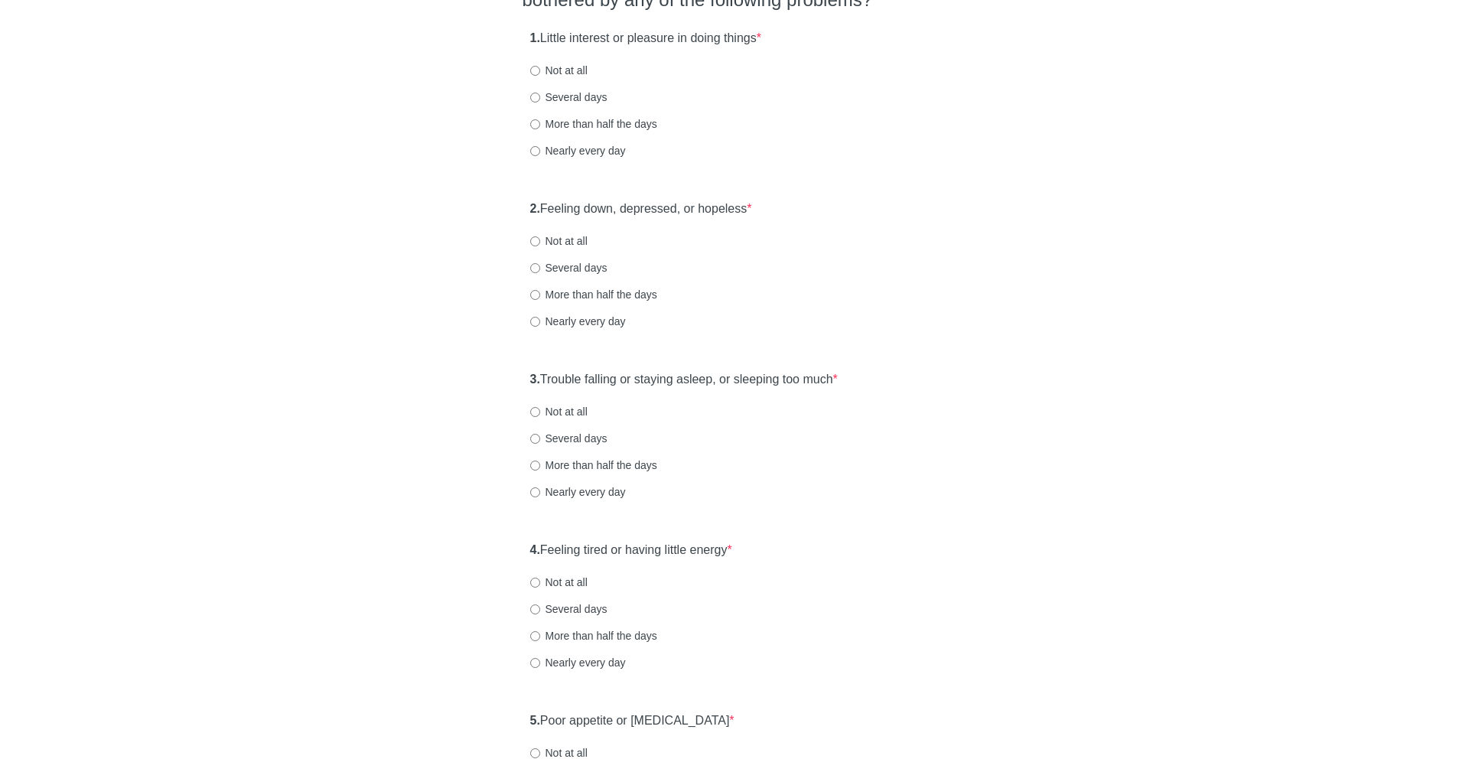
scroll to position [185, 0]
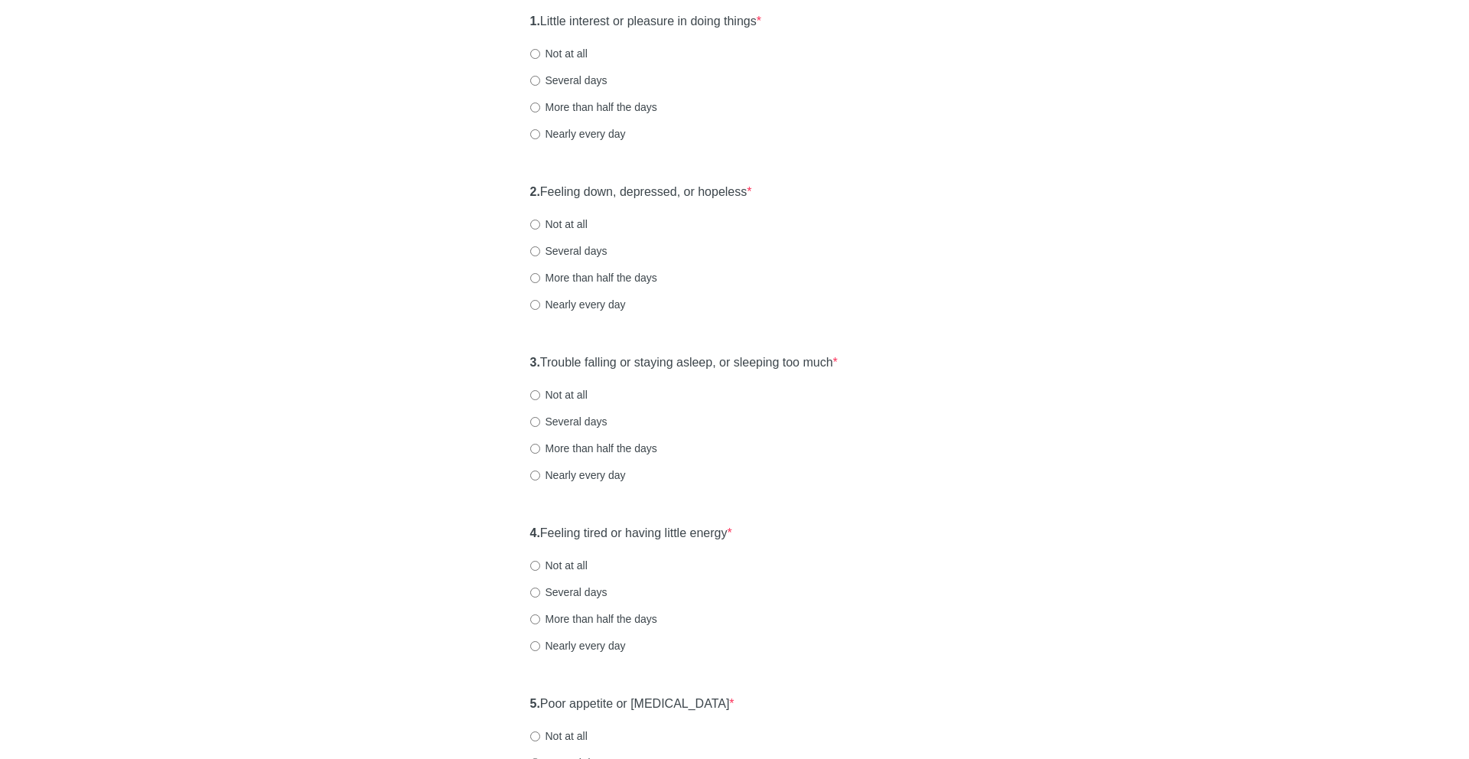
click at [540, 22] on strong "1." at bounding box center [535, 21] width 10 height 13
drag, startPoint x: 701, startPoint y: 22, endPoint x: 830, endPoint y: 22, distance: 129.3
click at [830, 22] on div "1. Little interest or pleasure in doing things * Not at all Several days More t…" at bounding box center [735, 84] width 425 height 159
click at [571, 73] on label "Several days" at bounding box center [568, 80] width 77 height 15
click at [540, 76] on input "Several days" at bounding box center [535, 81] width 10 height 10
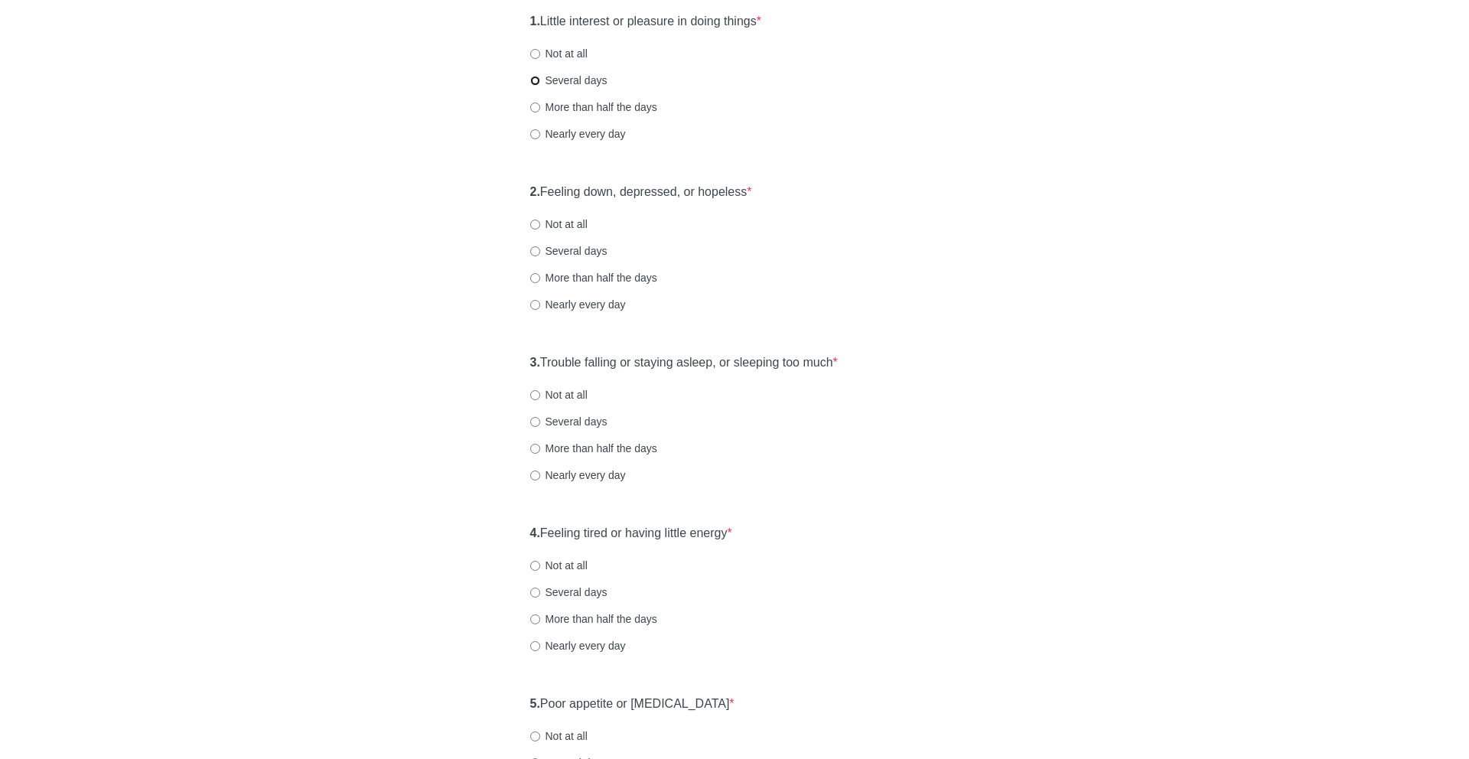
radio input "true"
drag, startPoint x: 546, startPoint y: 188, endPoint x: 848, endPoint y: 188, distance: 301.5
click at [848, 188] on div "2. Feeling down, depressed, or hopeless * Not at all Several days More than hal…" at bounding box center [735, 255] width 425 height 159
click at [556, 253] on label "Several days" at bounding box center [568, 250] width 77 height 15
click at [540, 253] on input "Several days" at bounding box center [535, 251] width 10 height 10
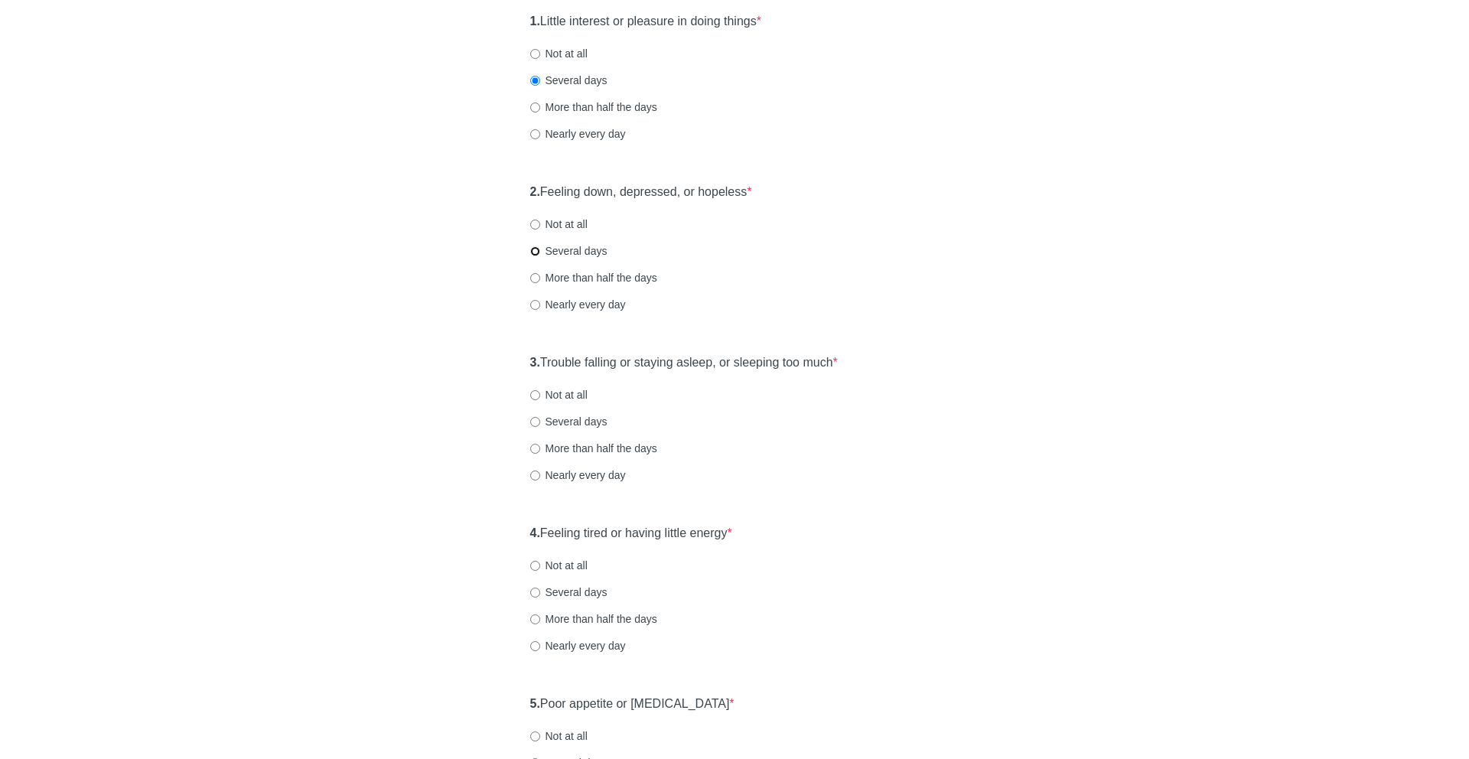
radio input "true"
drag, startPoint x: 549, startPoint y: 357, endPoint x: 950, endPoint y: 352, distance: 400.2
click at [950, 352] on div "[MEDICAL_DATA] Over the last 2 weeks, how often have you been bothered by any o…" at bounding box center [735, 739] width 448 height 1741
click at [924, 359] on div "3. Trouble falling or staying asleep, or sleeping too much * Not at all Several…" at bounding box center [735, 426] width 425 height 159
drag, startPoint x: 582, startPoint y: 388, endPoint x: 539, endPoint y: 367, distance: 47.6
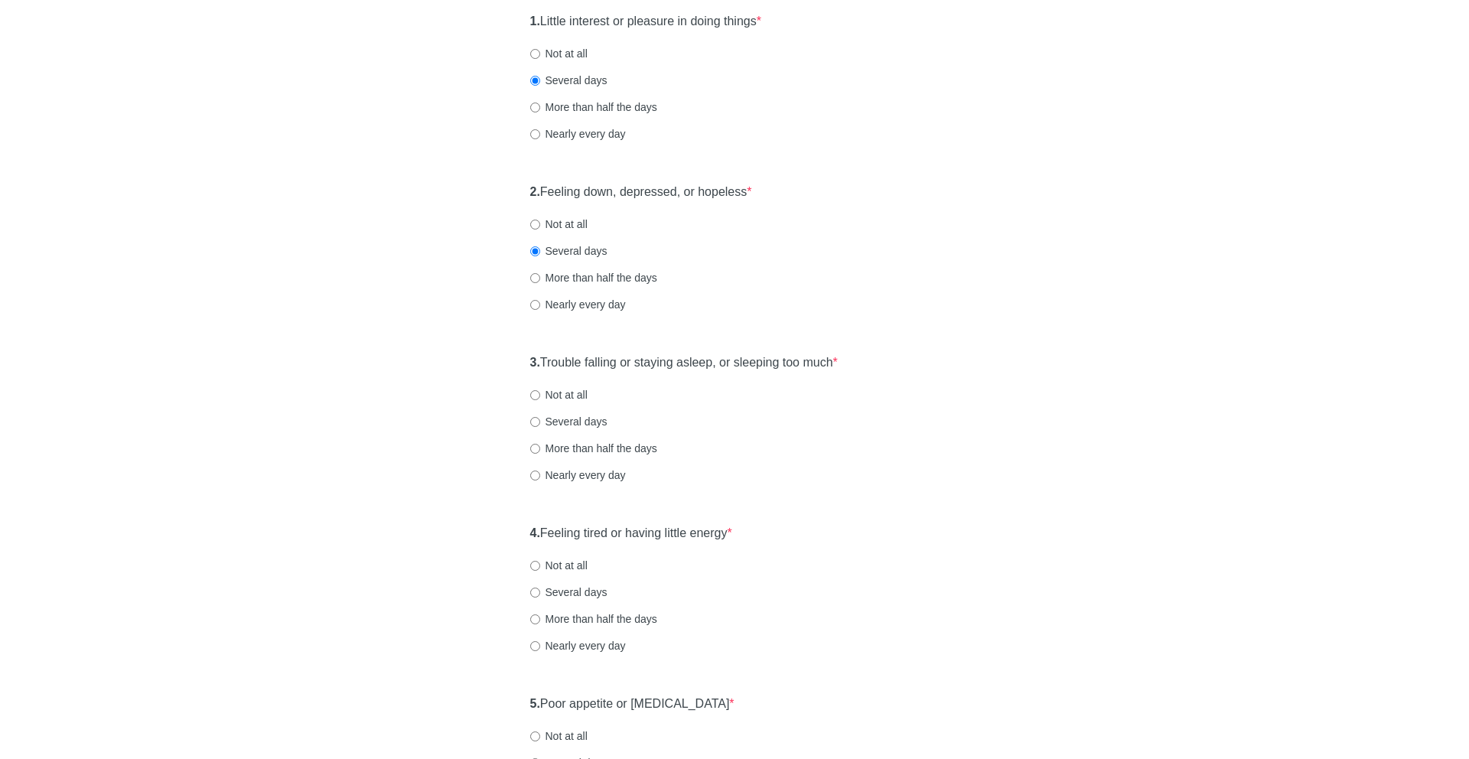
click at [539, 367] on div "3. Trouble falling or staying asleep, or sleeping too much * Not at all Several…" at bounding box center [735, 426] width 425 height 159
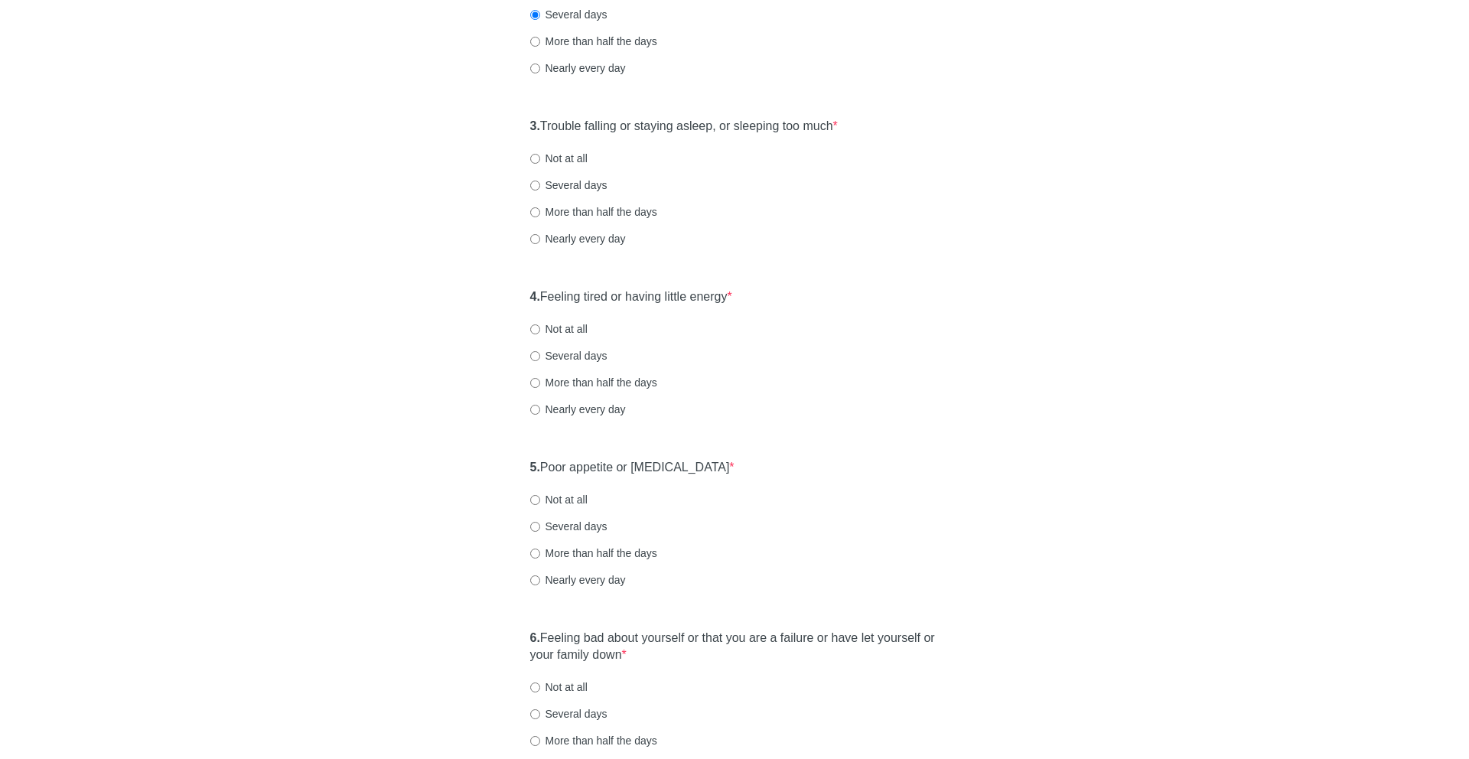
scroll to position [431, 0]
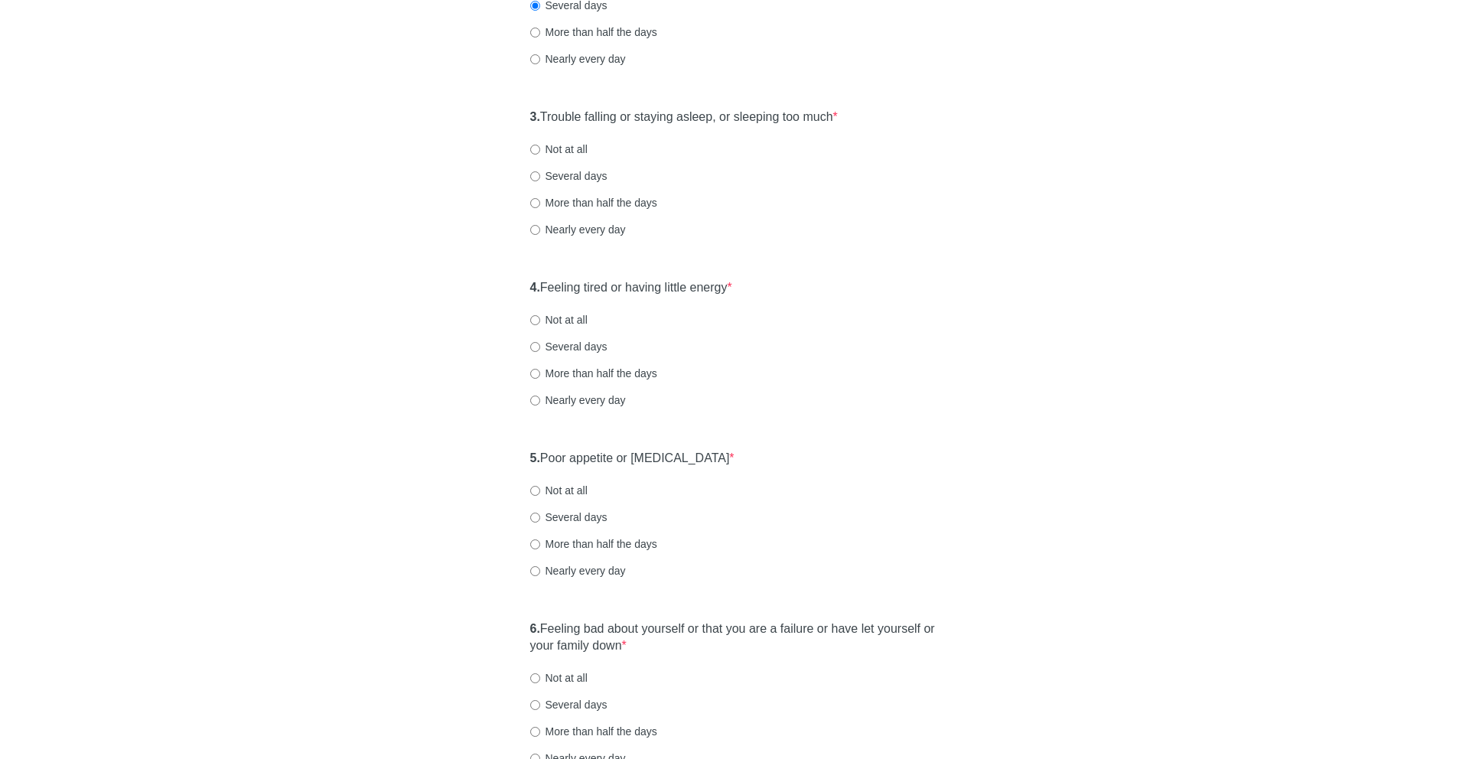
click at [580, 138] on div "3. Trouble falling or staying asleep, or sleeping too much * Not at all Several…" at bounding box center [735, 180] width 425 height 159
click at [577, 144] on label "Not at all" at bounding box center [558, 149] width 57 height 15
click at [540, 145] on input "Not at all" at bounding box center [535, 150] width 10 height 10
radio input "true"
drag, startPoint x: 542, startPoint y: 285, endPoint x: 831, endPoint y: 286, distance: 289.2
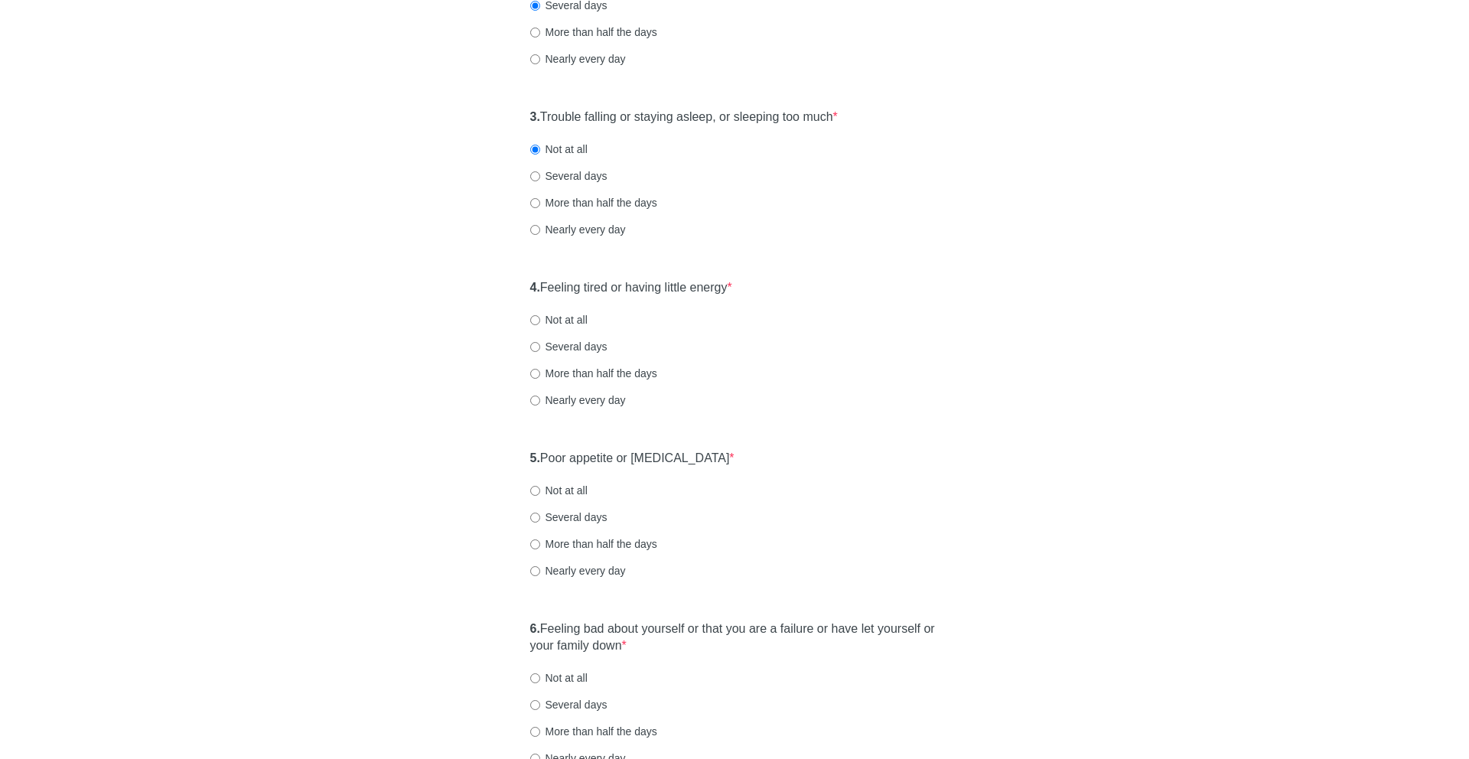
click at [831, 286] on div "4. Feeling tired or having little energy * Not at all Several days More than ha…" at bounding box center [735, 351] width 425 height 159
click at [590, 342] on label "Several days" at bounding box center [568, 346] width 77 height 15
click at [540, 342] on input "Several days" at bounding box center [535, 347] width 10 height 10
radio input "true"
drag, startPoint x: 542, startPoint y: 463, endPoint x: 737, endPoint y: 463, distance: 195.1
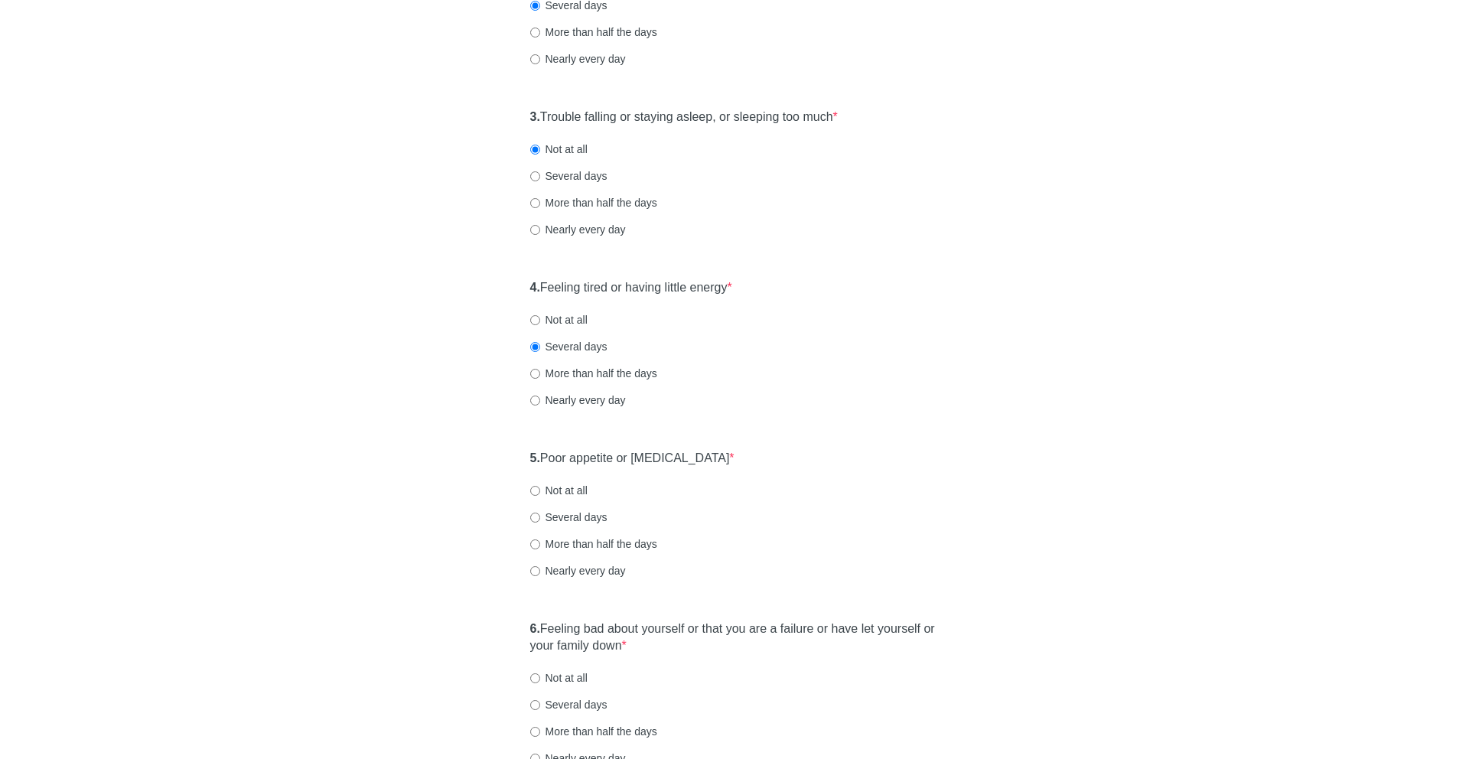
click at [737, 463] on div "5. Poor appetite or [MEDICAL_DATA] * Not at all Several days More than half the…" at bounding box center [735, 521] width 425 height 159
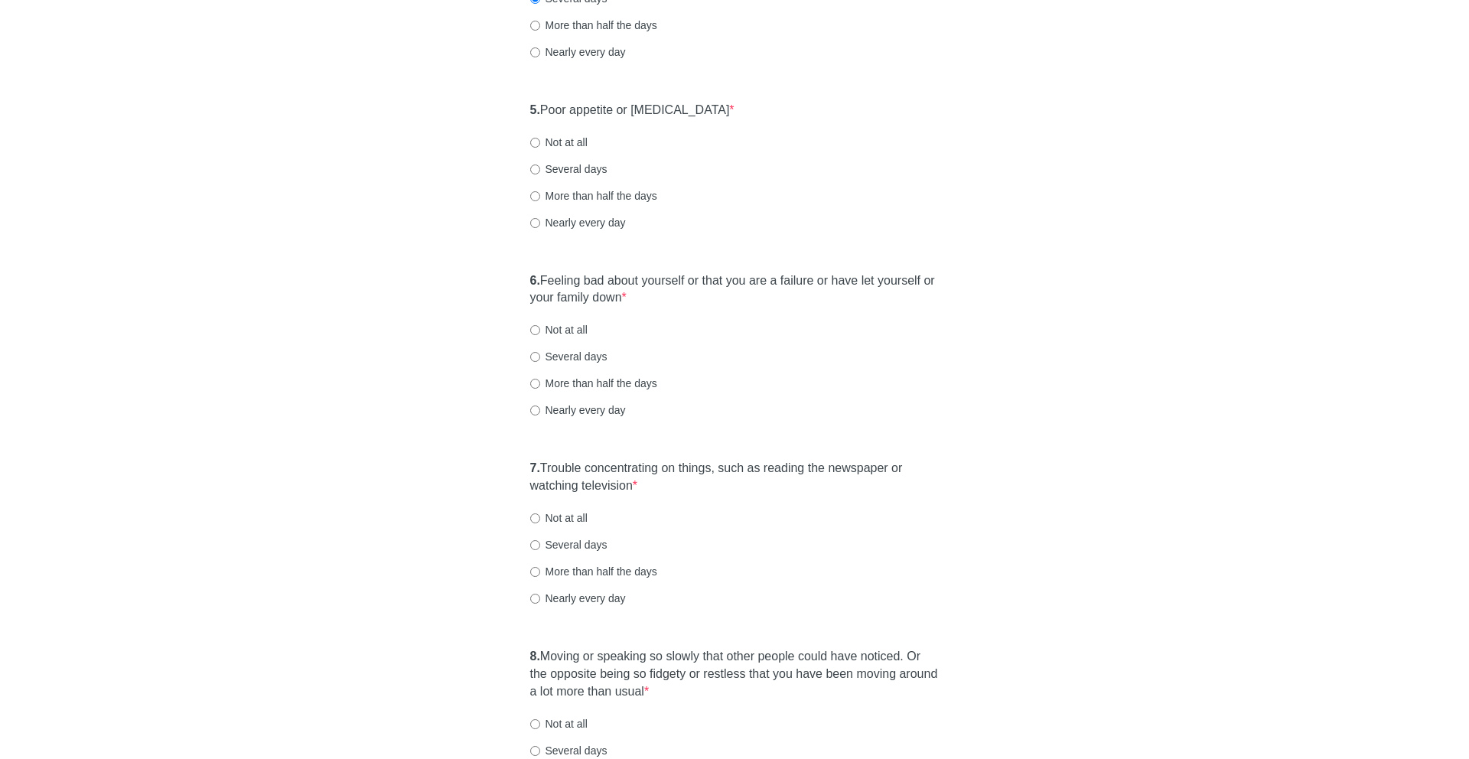
scroll to position [785, 0]
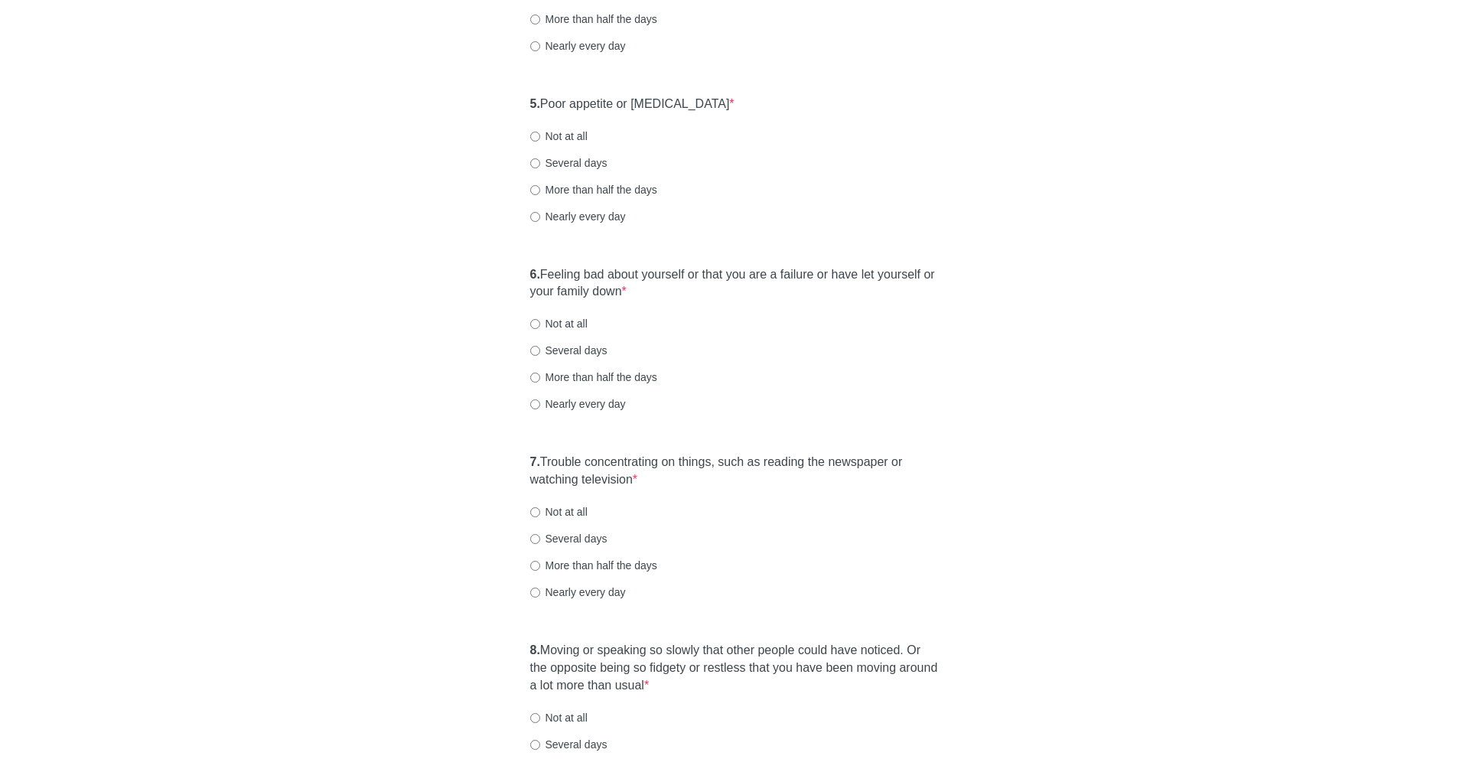
click at [571, 132] on label "Not at all" at bounding box center [558, 136] width 57 height 15
click at [540, 132] on input "Not at all" at bounding box center [535, 137] width 10 height 10
radio input "true"
drag, startPoint x: 544, startPoint y: 269, endPoint x: 687, endPoint y: 296, distance: 145.6
click at [687, 296] on label "6. Feeling bad about yourself or that you are a failure or have let yourself or…" at bounding box center [734, 283] width 409 height 35
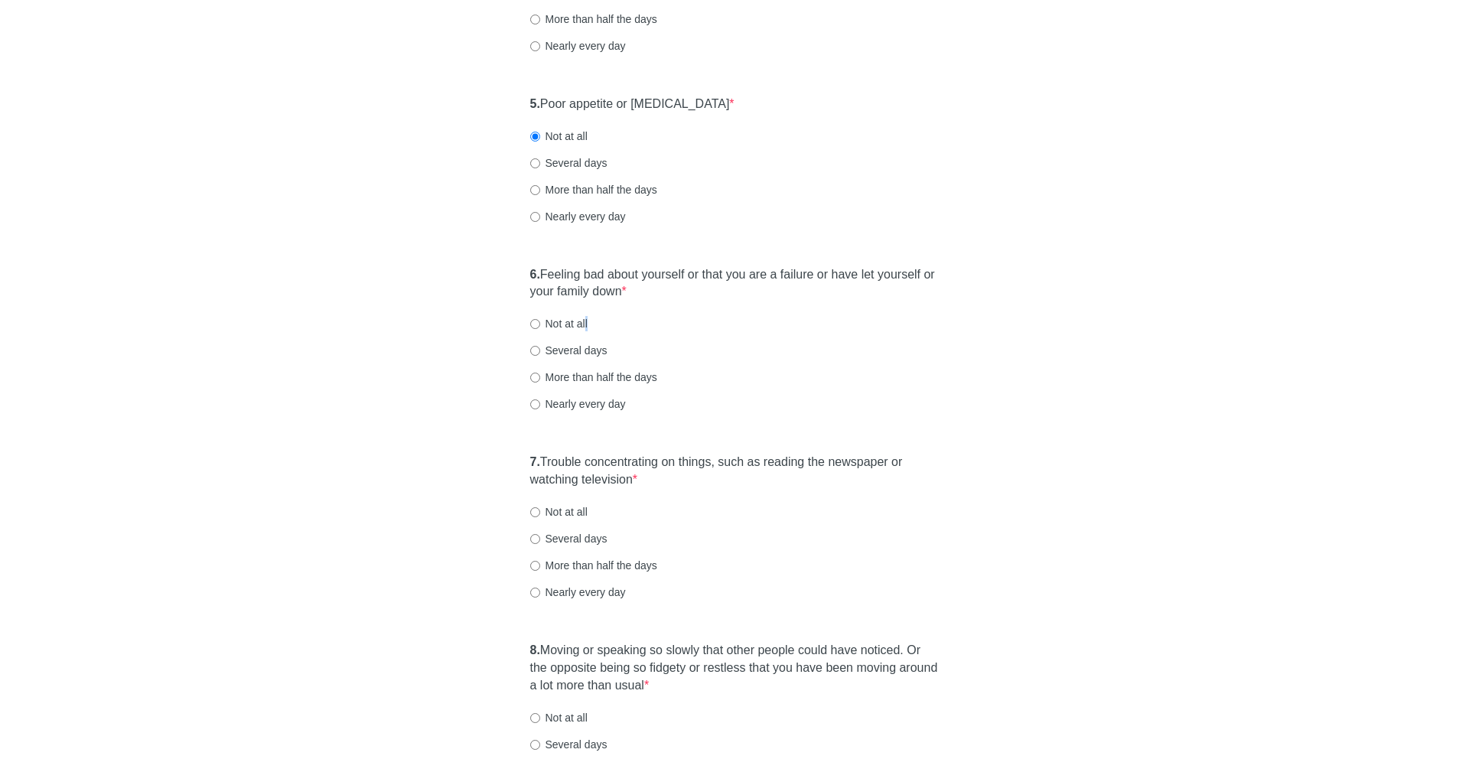
click at [585, 321] on label "Not at all" at bounding box center [558, 323] width 57 height 15
click at [546, 313] on div "6. Feeling bad about yourself or that you are a failure or have let yourself or…" at bounding box center [735, 347] width 425 height 177
click at [533, 324] on input "Not at all" at bounding box center [535, 324] width 10 height 10
radio input "true"
drag, startPoint x: 545, startPoint y: 461, endPoint x: 689, endPoint y: 487, distance: 146.9
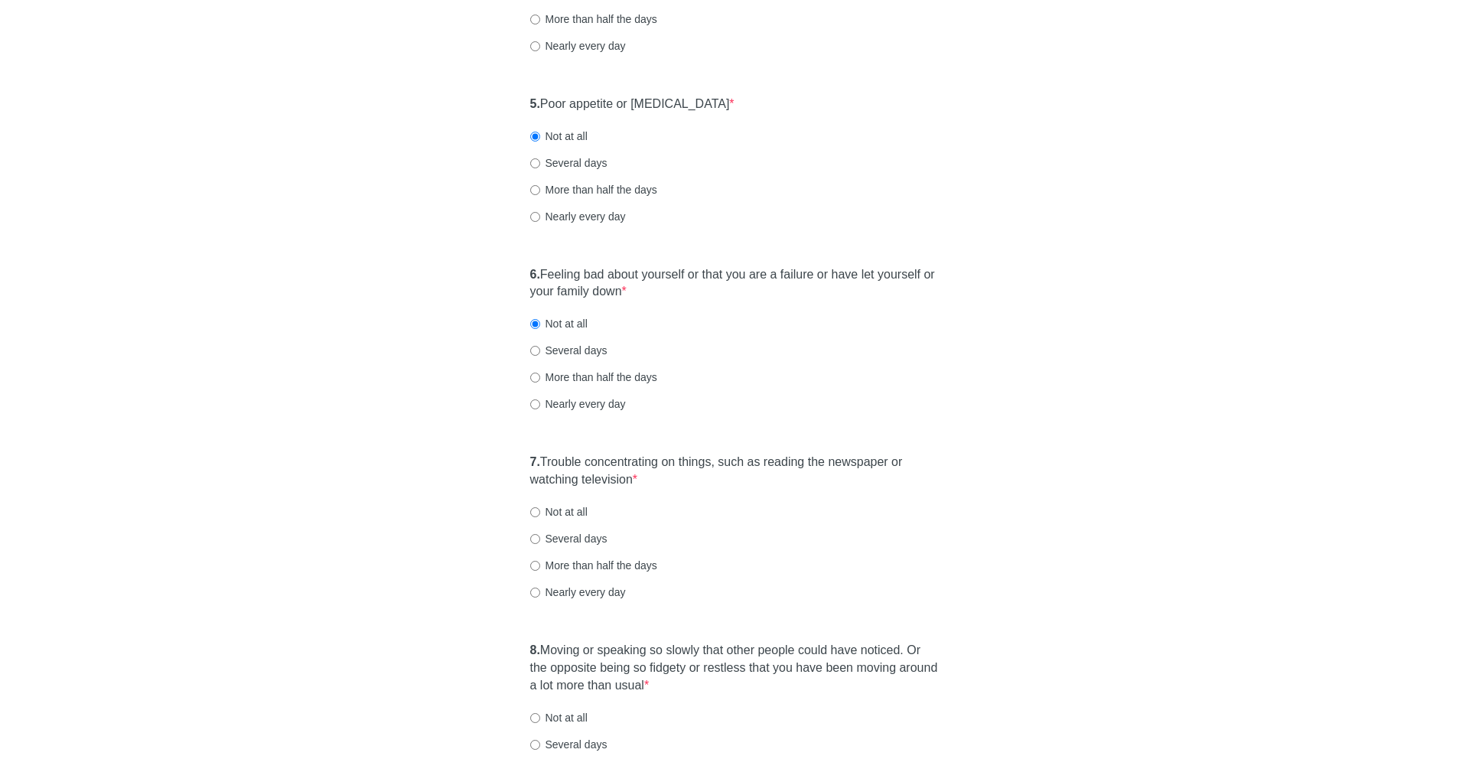
click at [689, 487] on label "7. Trouble concentrating on things, such as reading the newspaper or watching t…" at bounding box center [734, 471] width 409 height 35
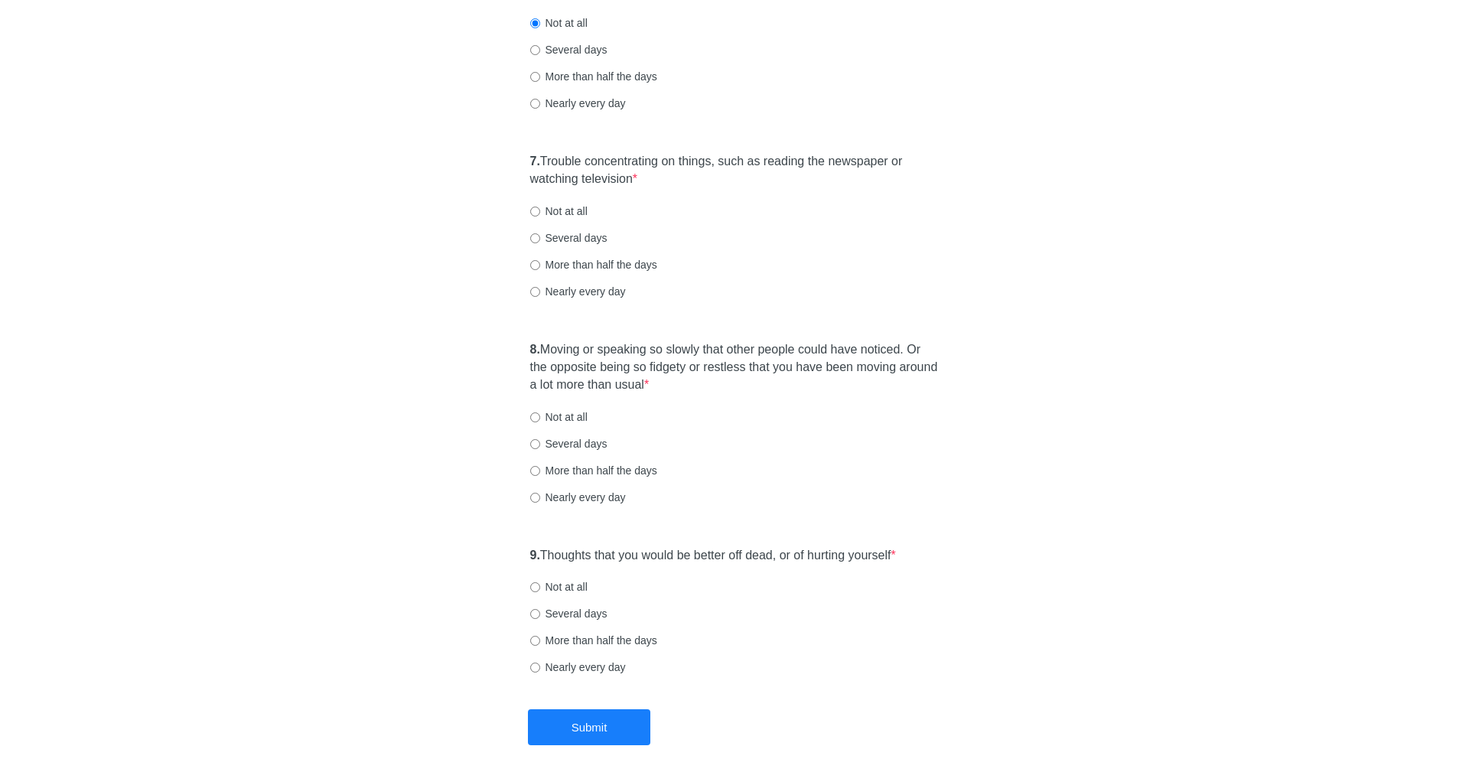
scroll to position [1090, 0]
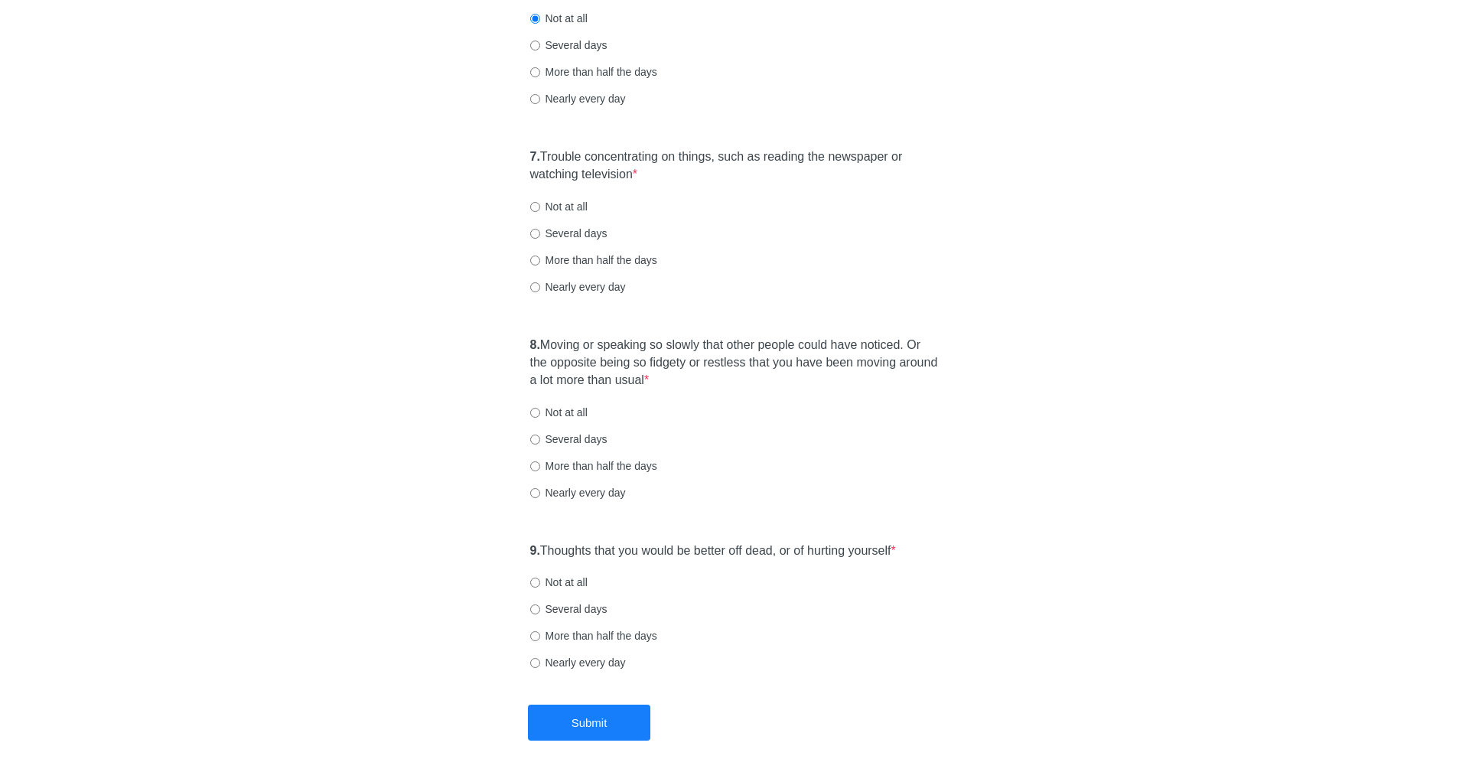
click at [578, 202] on label "Not at all" at bounding box center [558, 206] width 57 height 15
click at [540, 202] on input "Not at all" at bounding box center [535, 207] width 10 height 10
radio input "true"
drag, startPoint x: 544, startPoint y: 343, endPoint x: 717, endPoint y: 375, distance: 175.9
click at [717, 375] on label "8. Moving or speaking so slowly that other people could have noticed. Or the op…" at bounding box center [734, 363] width 409 height 53
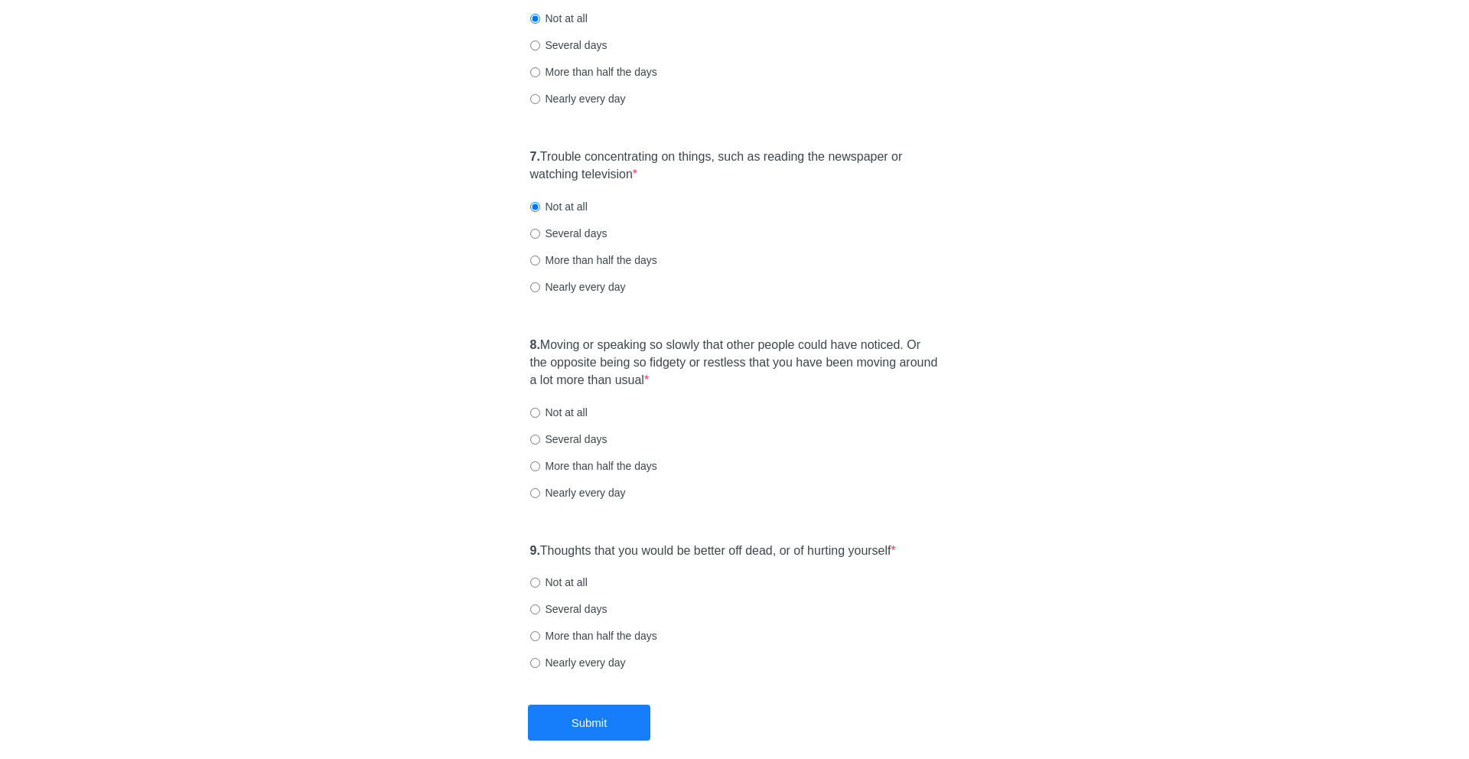
click at [572, 414] on label "Not at all" at bounding box center [558, 412] width 57 height 15
click at [540, 414] on input "Not at all" at bounding box center [535, 413] width 10 height 10
radio input "true"
drag, startPoint x: 562, startPoint y: 546, endPoint x: 1013, endPoint y: 558, distance: 451.6
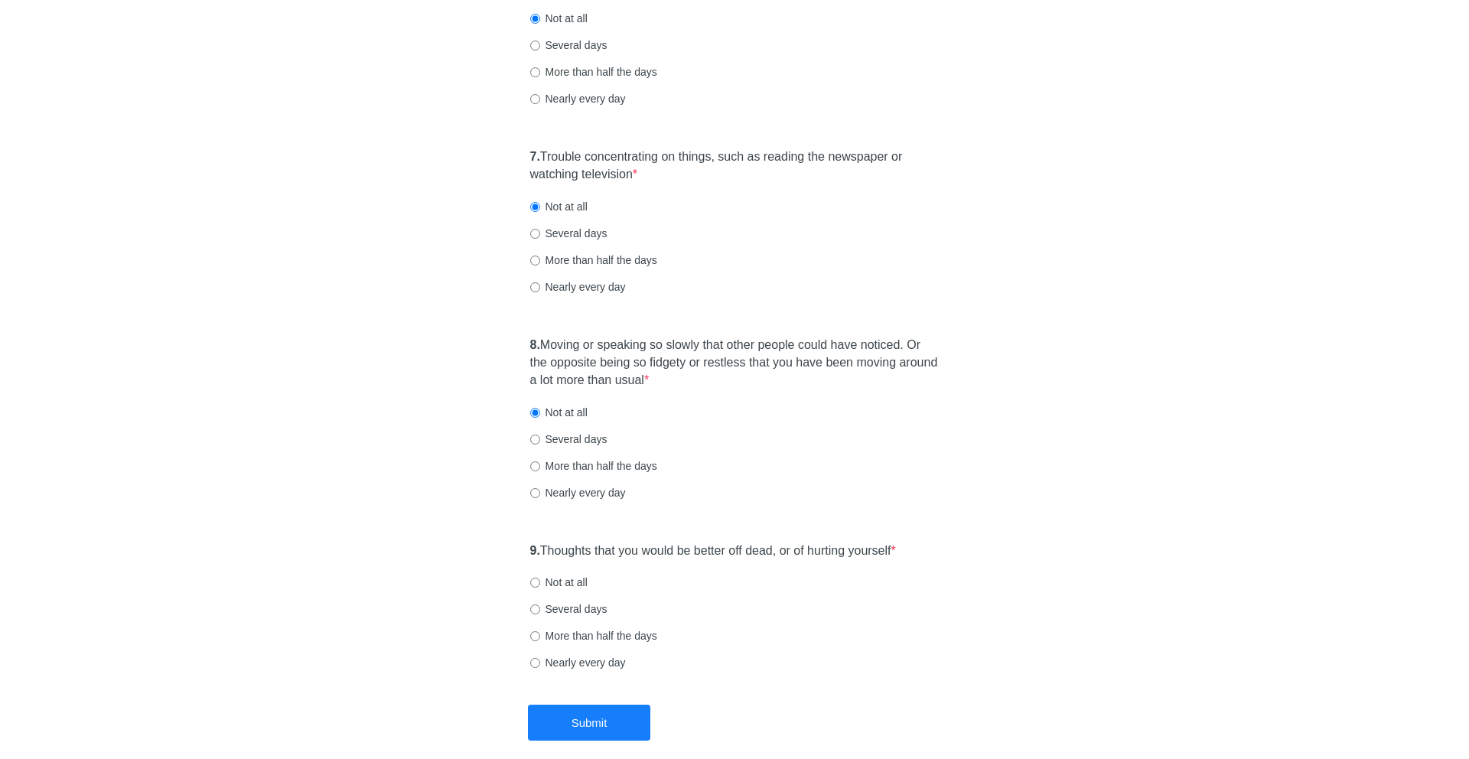
click at [560, 588] on label "Not at all" at bounding box center [558, 582] width 57 height 15
click at [540, 588] on input "Not at all" at bounding box center [535, 583] width 10 height 10
radio input "true"
click at [624, 715] on button "Submit" at bounding box center [589, 723] width 122 height 36
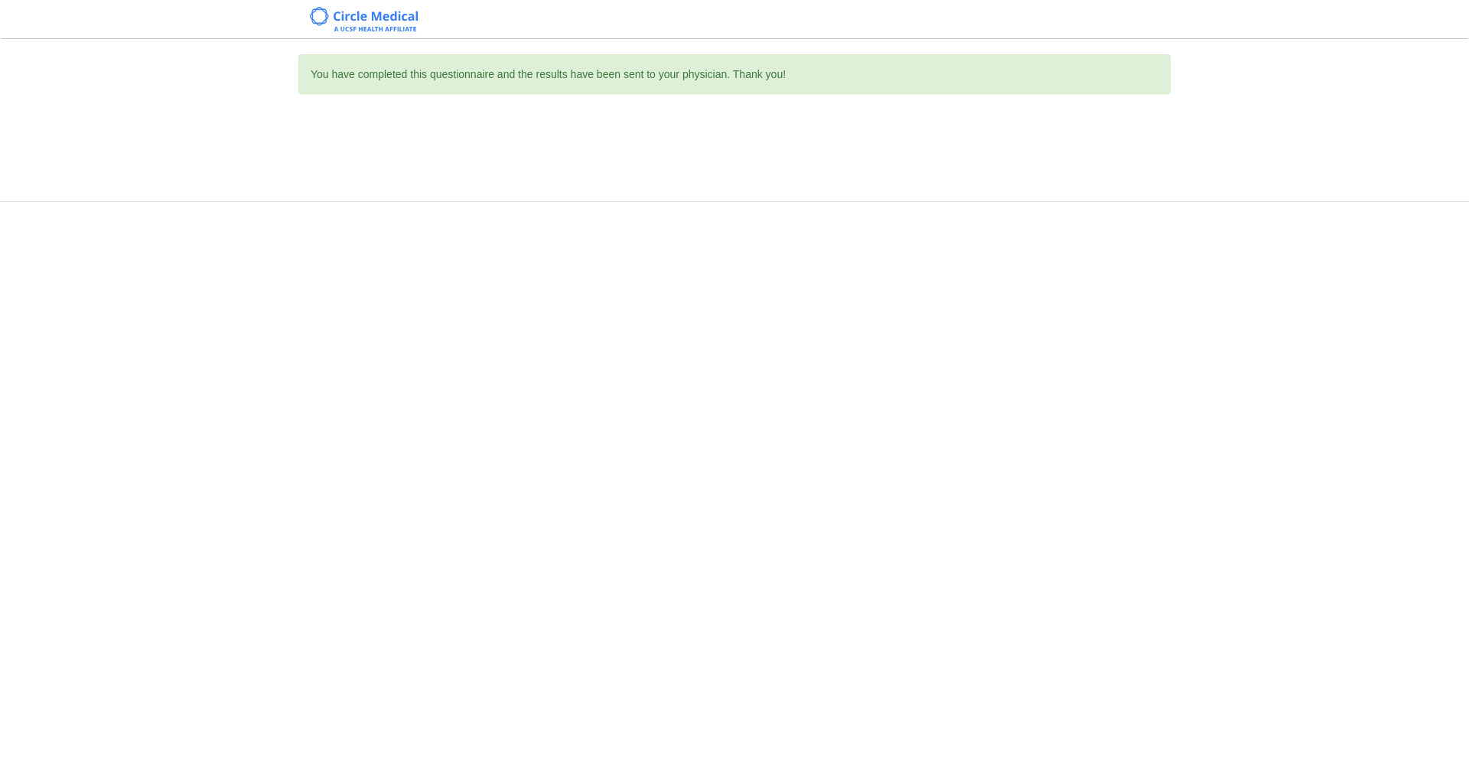
scroll to position [0, 0]
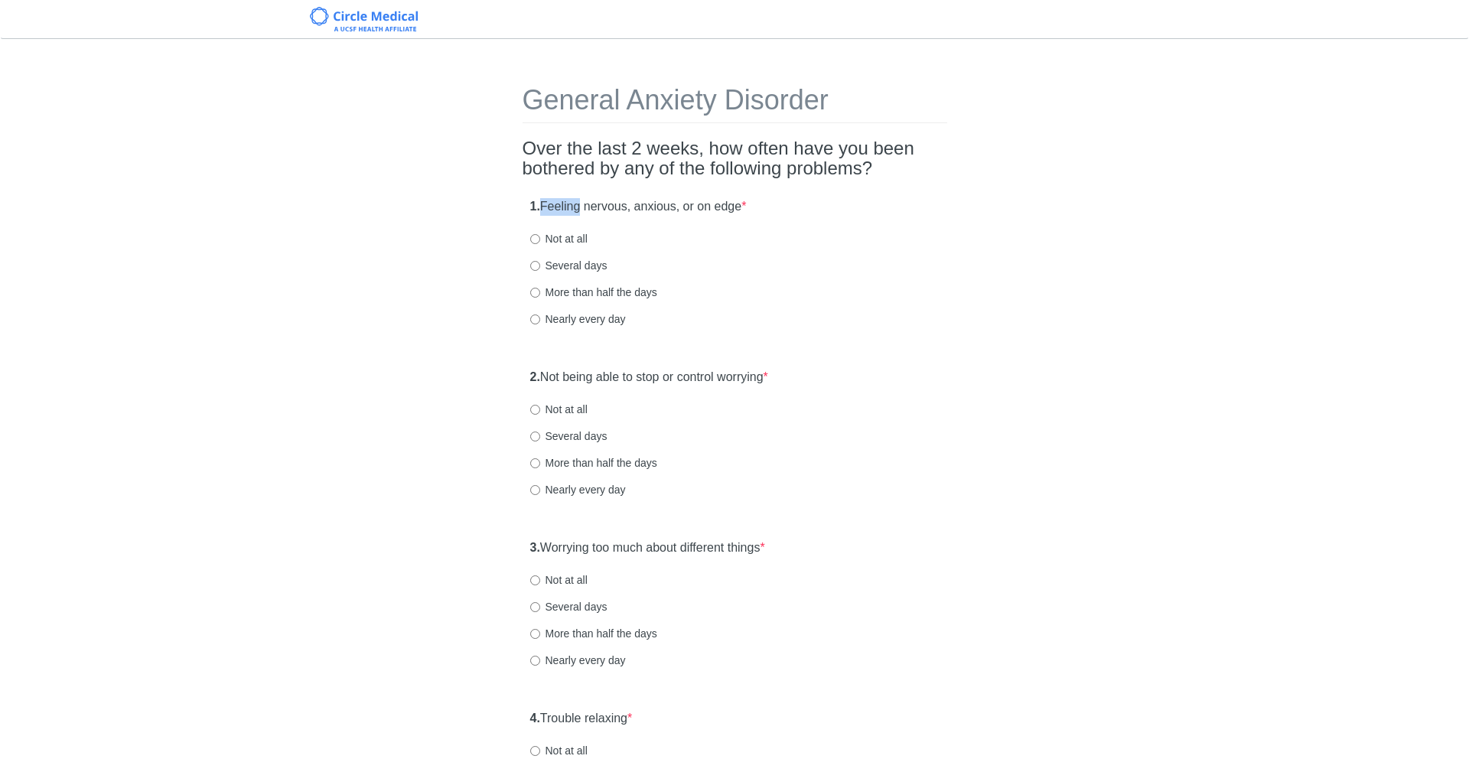
click at [747, 207] on label "1. Feeling nervous, anxious, or on edge *" at bounding box center [638, 207] width 217 height 18
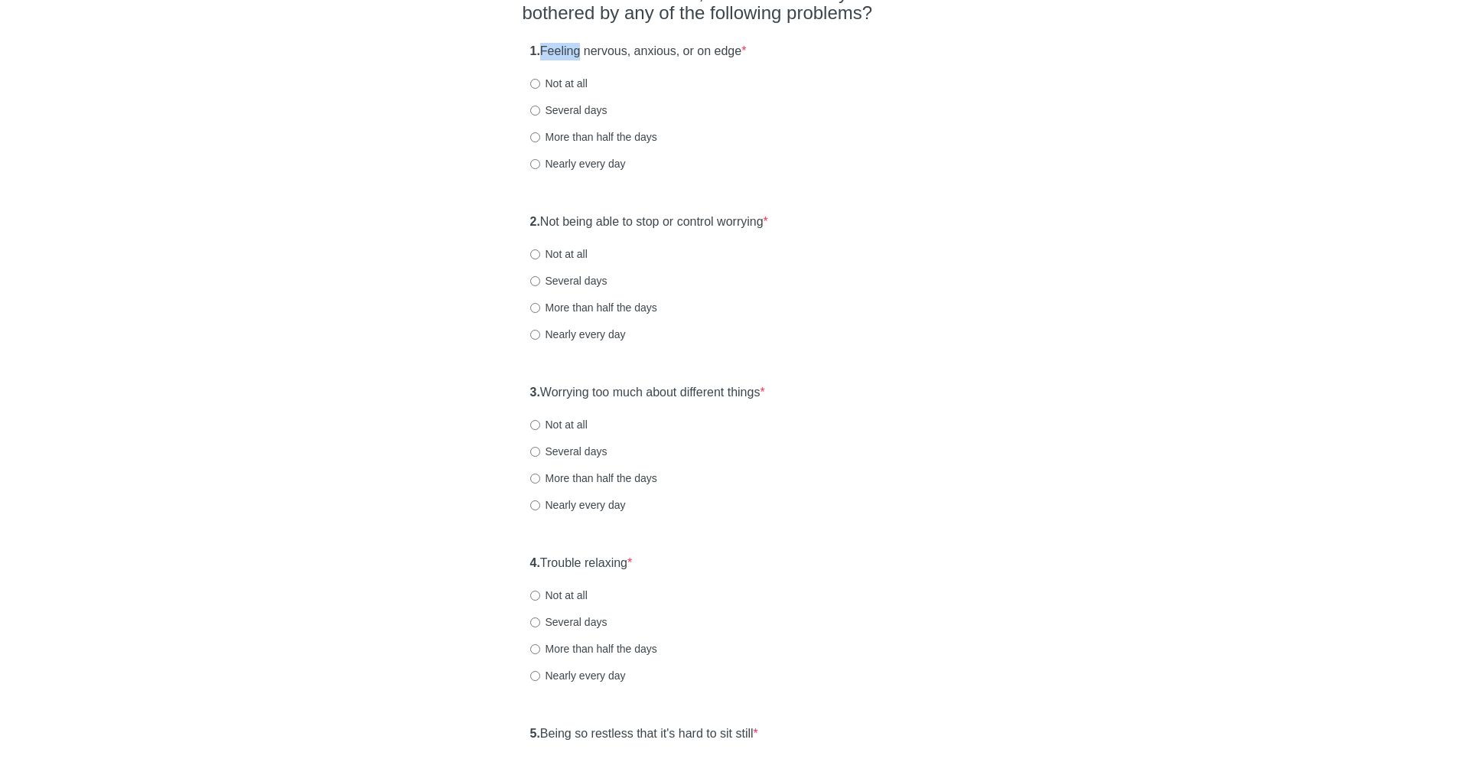
scroll to position [165, 0]
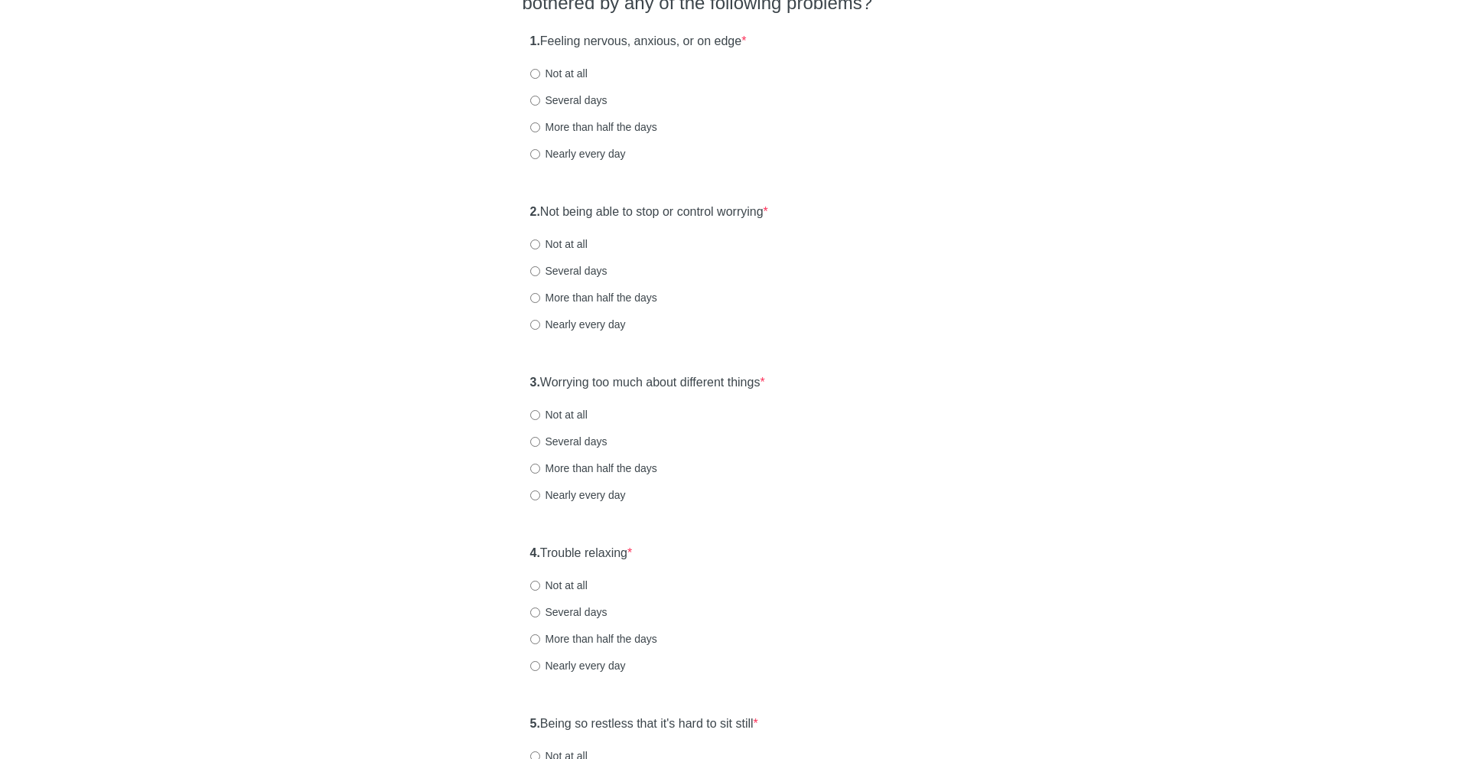
click at [587, 80] on label "Not at all" at bounding box center [558, 73] width 57 height 15
click at [540, 79] on input "Not at all" at bounding box center [535, 74] width 10 height 10
radio input "true"
drag, startPoint x: 552, startPoint y: 217, endPoint x: 796, endPoint y: 207, distance: 244.3
click at [796, 207] on div "2. Not being able to stop or control worrying * Not at all Several days More th…" at bounding box center [735, 275] width 425 height 159
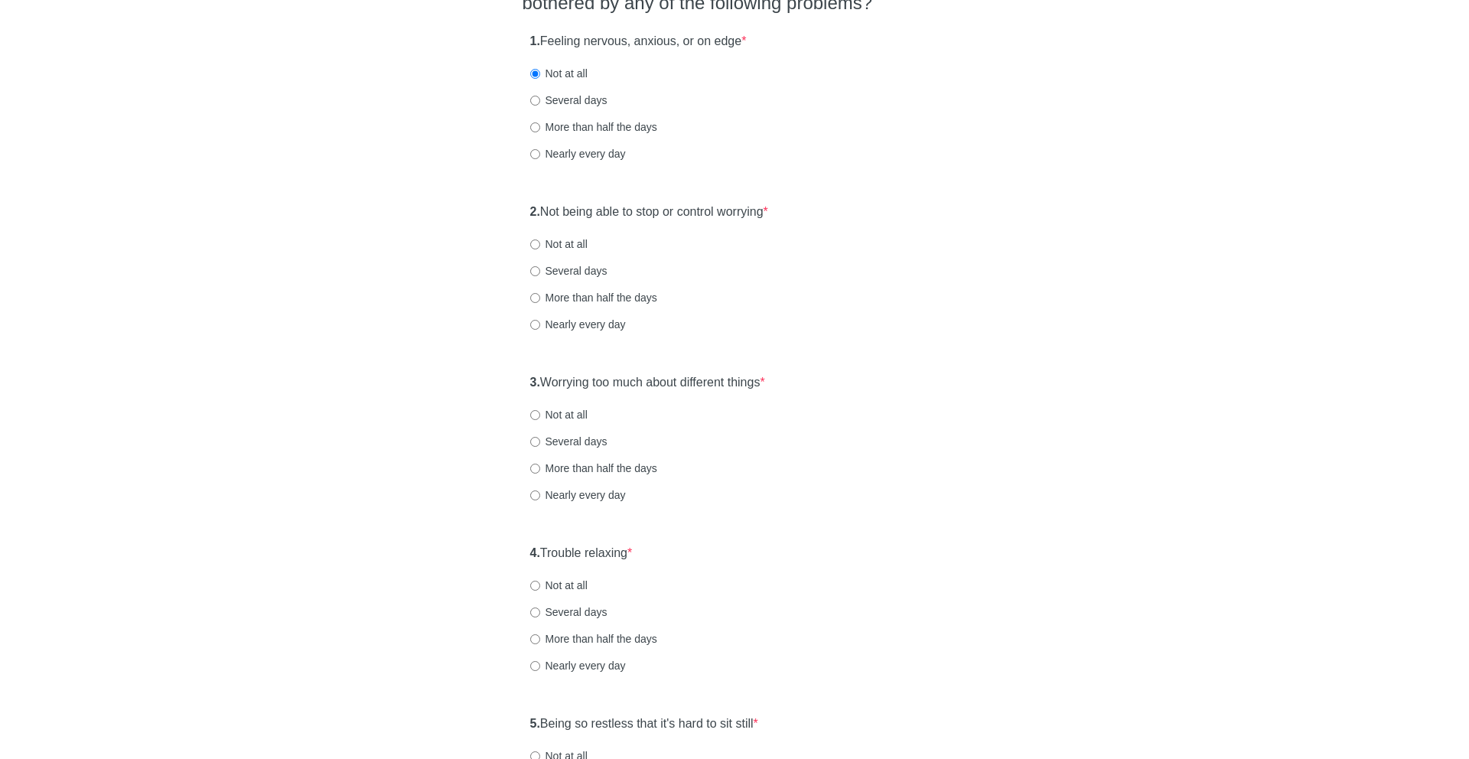
click at [574, 244] on label "Not at all" at bounding box center [558, 243] width 57 height 15
click at [540, 244] on input "Not at all" at bounding box center [535, 245] width 10 height 10
radio input "true"
drag, startPoint x: 545, startPoint y: 380, endPoint x: 802, endPoint y: 379, distance: 257.1
click at [802, 379] on div "3. Worrying too much about different things * Not at all Several days More than…" at bounding box center [735, 446] width 425 height 159
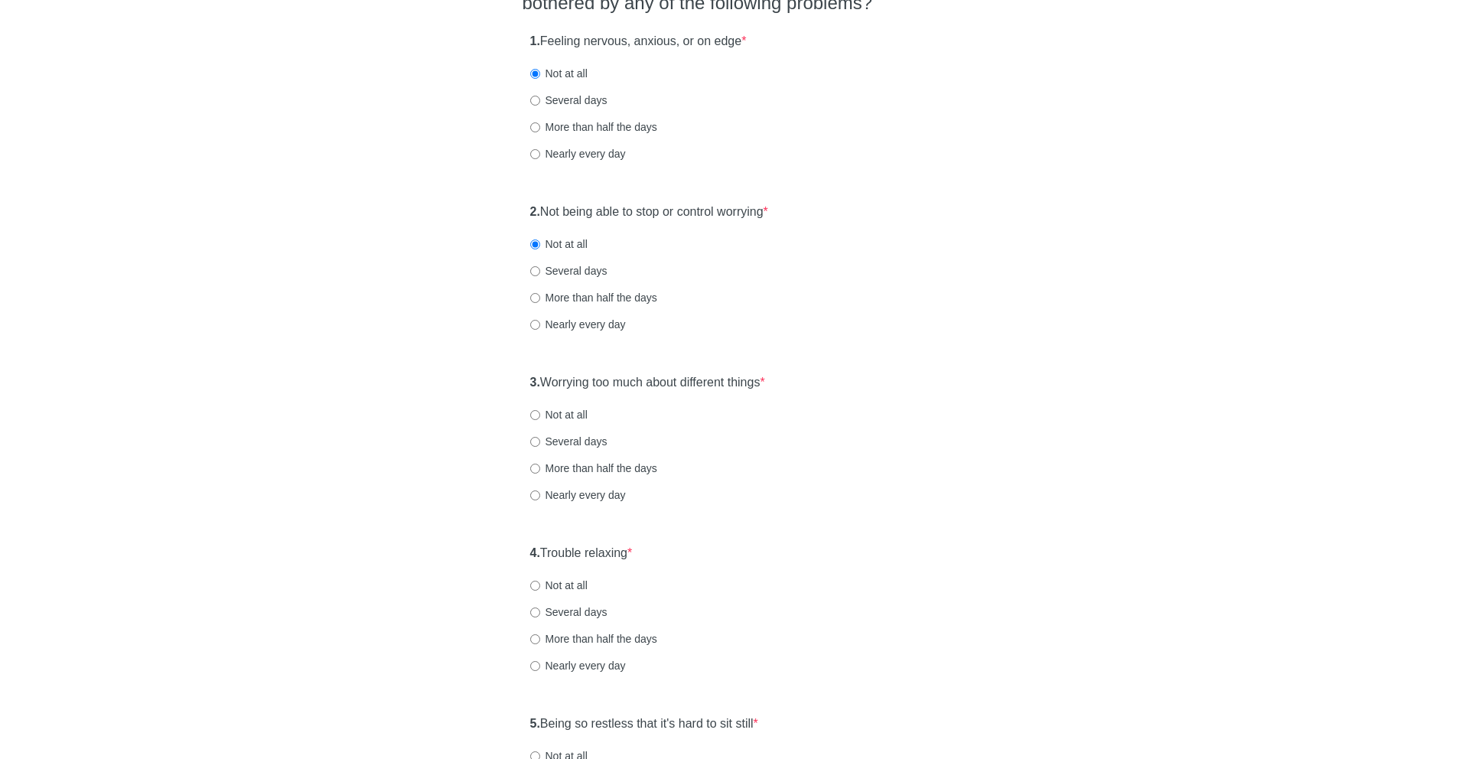
click at [574, 417] on label "Not at all" at bounding box center [558, 414] width 57 height 15
click at [540, 417] on input "Not at all" at bounding box center [535, 415] width 10 height 10
radio input "true"
drag, startPoint x: 542, startPoint y: 556, endPoint x: 661, endPoint y: 555, distance: 119.4
click at [661, 555] on div "4. Trouble relaxing * Not at all Several days More than half the days Nearly ev…" at bounding box center [735, 616] width 425 height 159
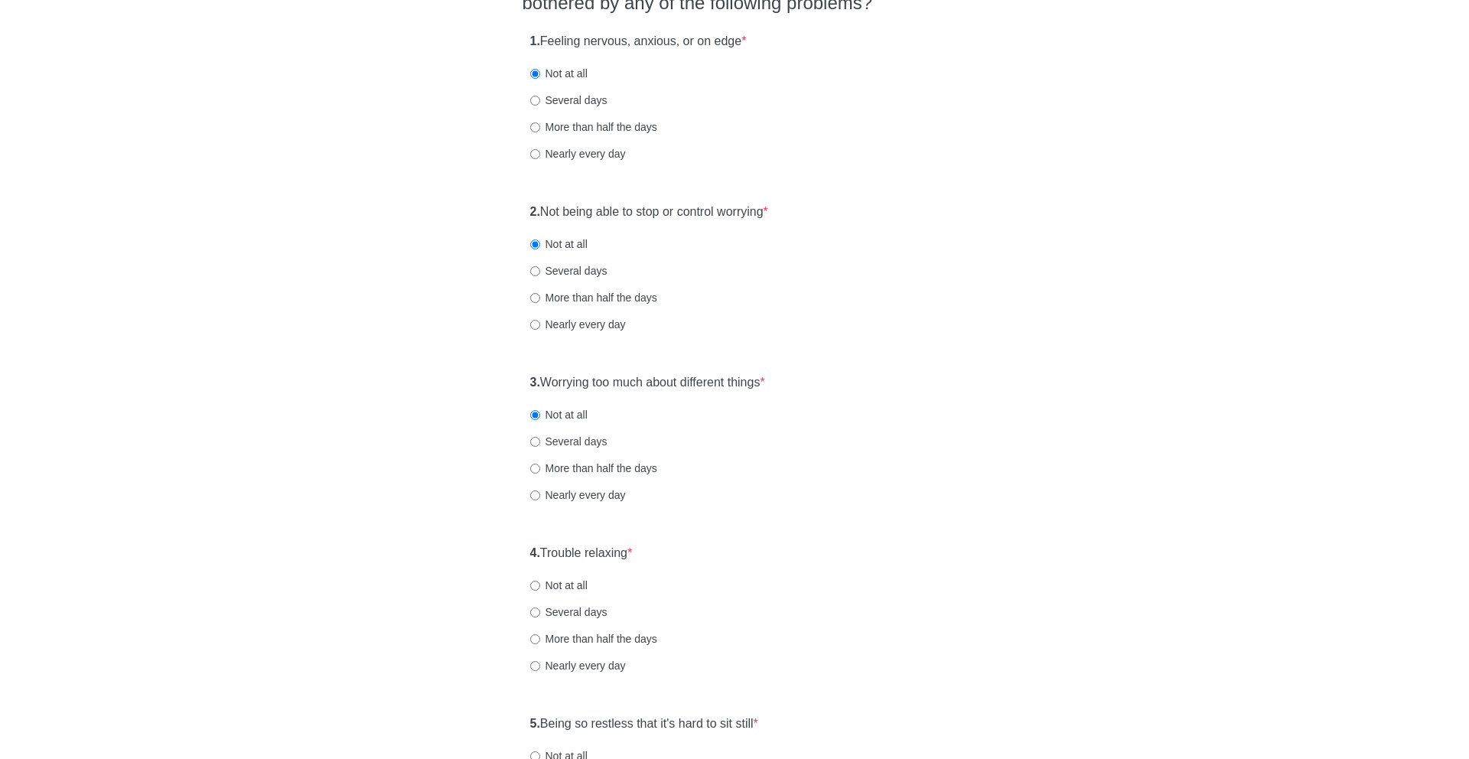
click at [573, 588] on label "Not at all" at bounding box center [558, 585] width 57 height 15
click at [540, 588] on input "Not at all" at bounding box center [535, 586] width 10 height 10
radio input "true"
drag, startPoint x: 549, startPoint y: 719, endPoint x: 767, endPoint y: 728, distance: 218.3
click at [758, 728] on label "5. Being so restless that it's hard to sit still *" at bounding box center [644, 724] width 228 height 18
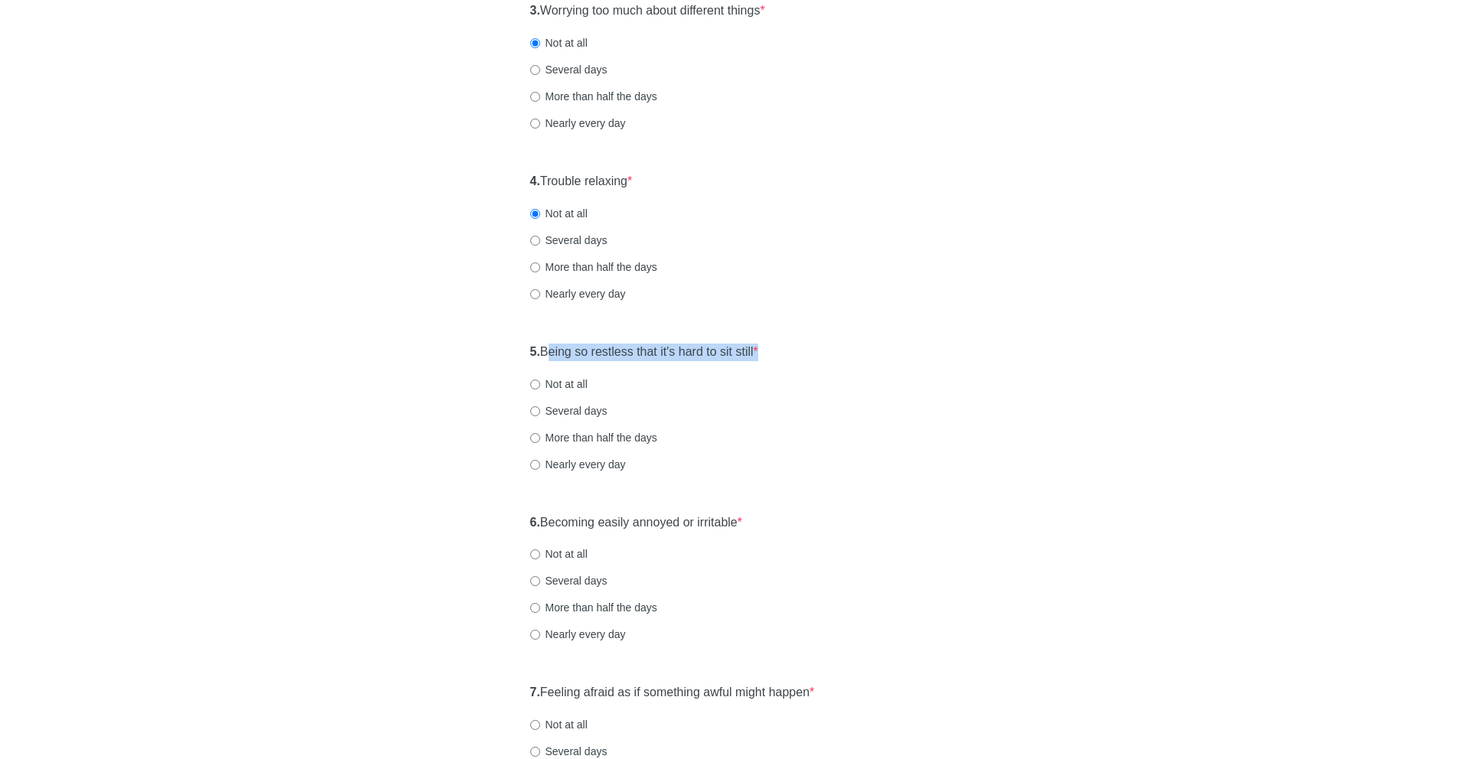
scroll to position [660, 0]
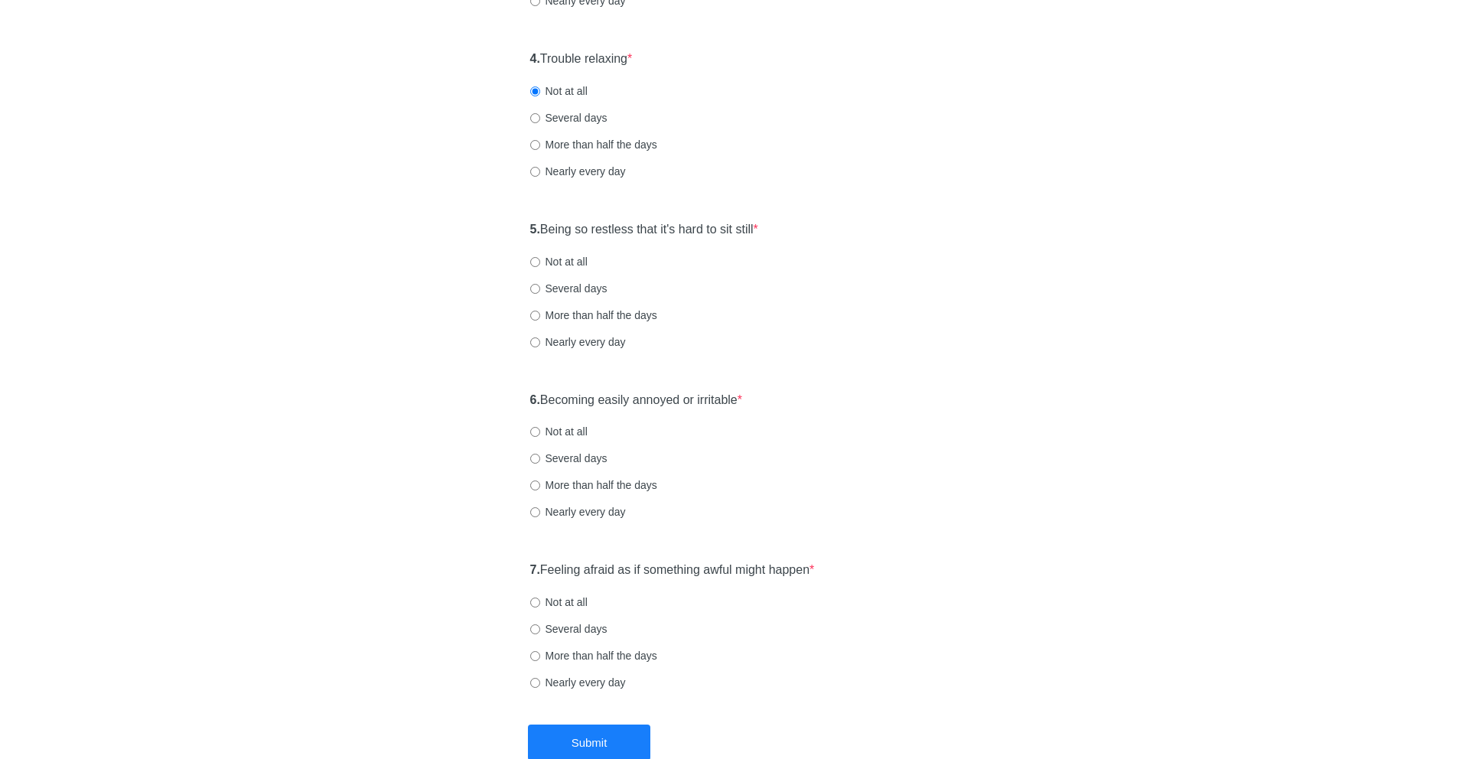
click at [562, 265] on label "Not at all" at bounding box center [558, 261] width 57 height 15
click at [540, 265] on input "Not at all" at bounding box center [535, 262] width 10 height 10
radio input "true"
drag, startPoint x: 539, startPoint y: 401, endPoint x: 794, endPoint y: 399, distance: 254.8
click at [794, 399] on div "6. Becoming easily annoyed or irritable * Not at all Several days More than hal…" at bounding box center [735, 463] width 425 height 159
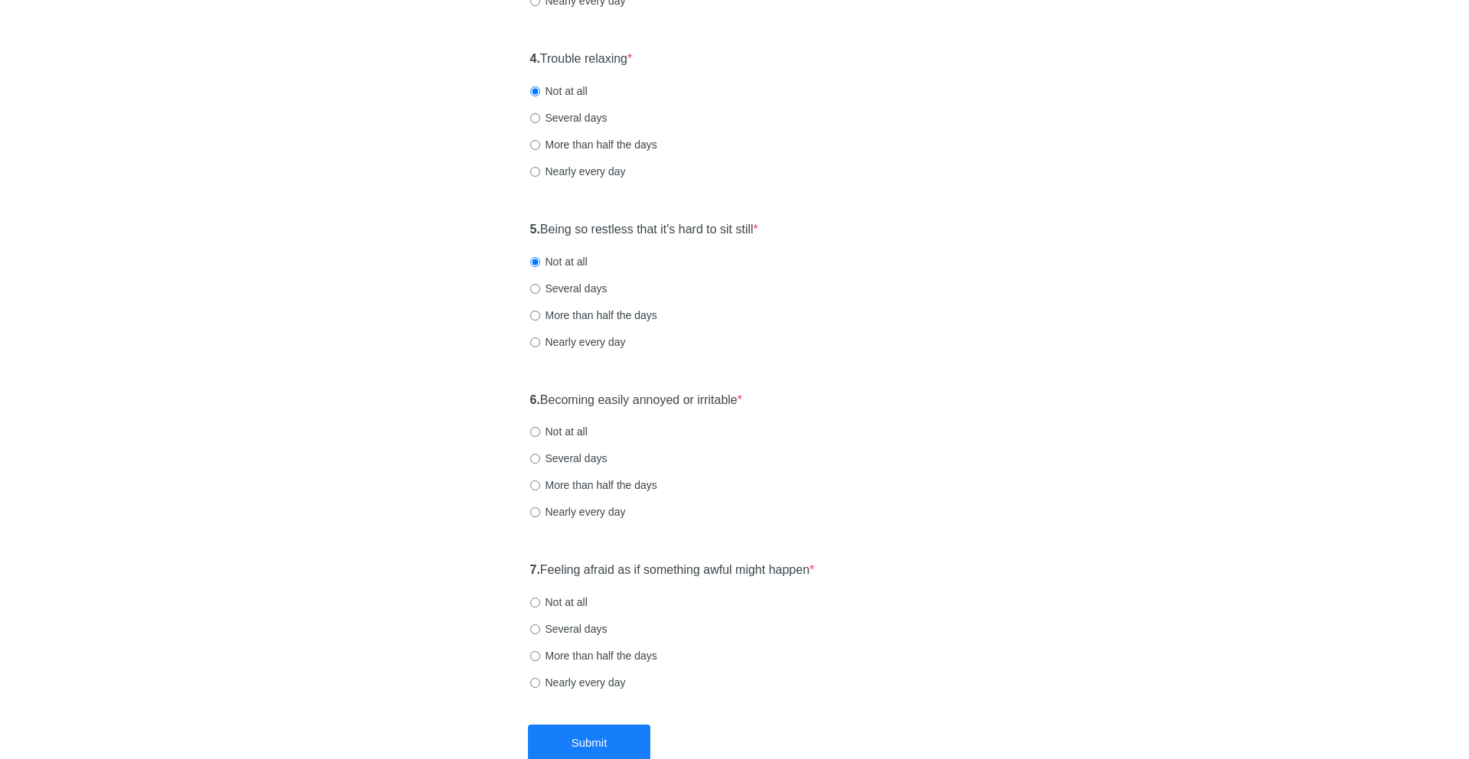
click at [578, 435] on label "Not at all" at bounding box center [558, 431] width 57 height 15
click at [540, 435] on input "Not at all" at bounding box center [535, 432] width 10 height 10
radio input "true"
drag, startPoint x: 542, startPoint y: 568, endPoint x: 857, endPoint y: 572, distance: 315.3
click at [857, 572] on div "7. Feeling afraid as if something awful might happen * Not at all Several days …" at bounding box center [735, 633] width 425 height 159
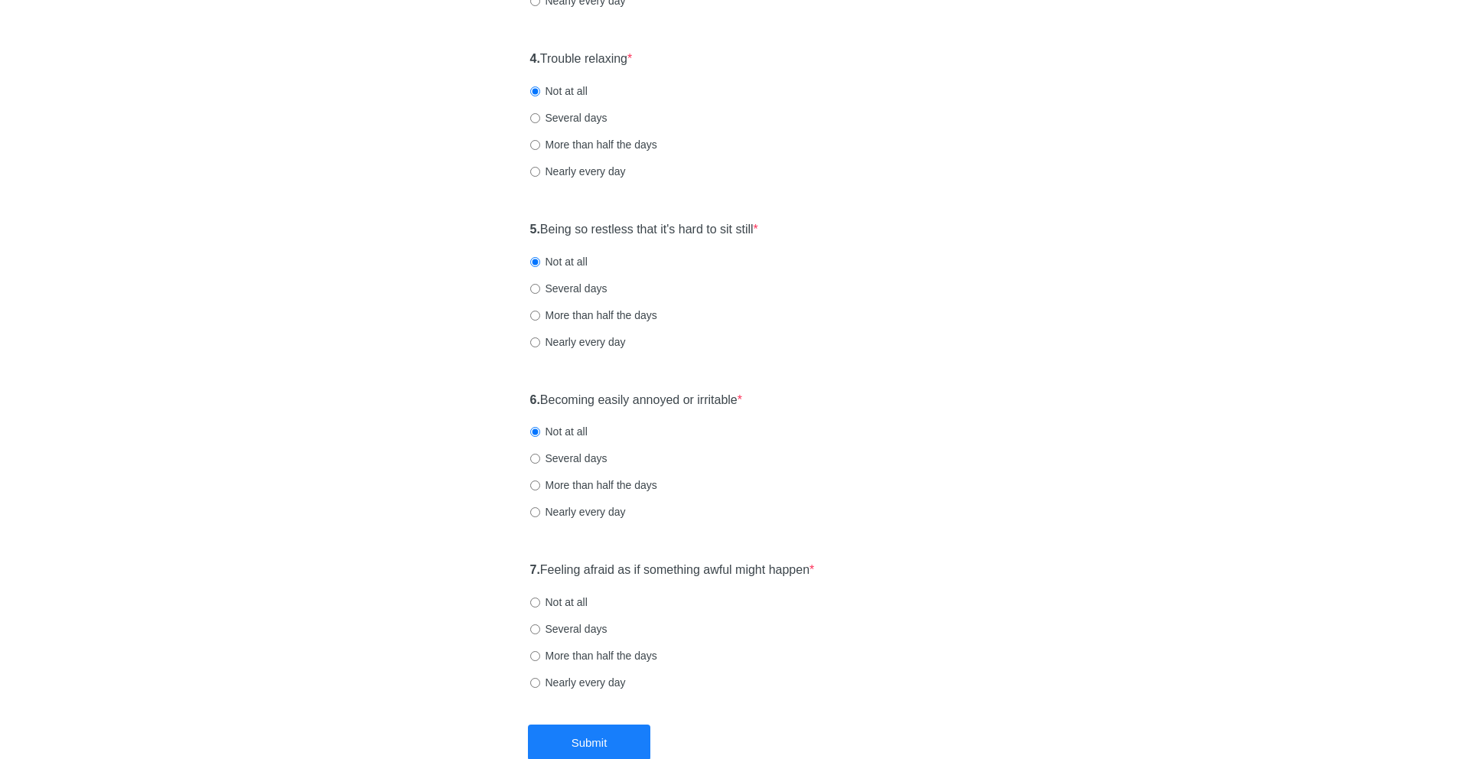
click at [554, 604] on label "Not at all" at bounding box center [558, 602] width 57 height 15
click at [540, 604] on input "Not at all" at bounding box center [535, 603] width 10 height 10
radio input "true"
click at [618, 736] on button "Submit" at bounding box center [589, 743] width 122 height 36
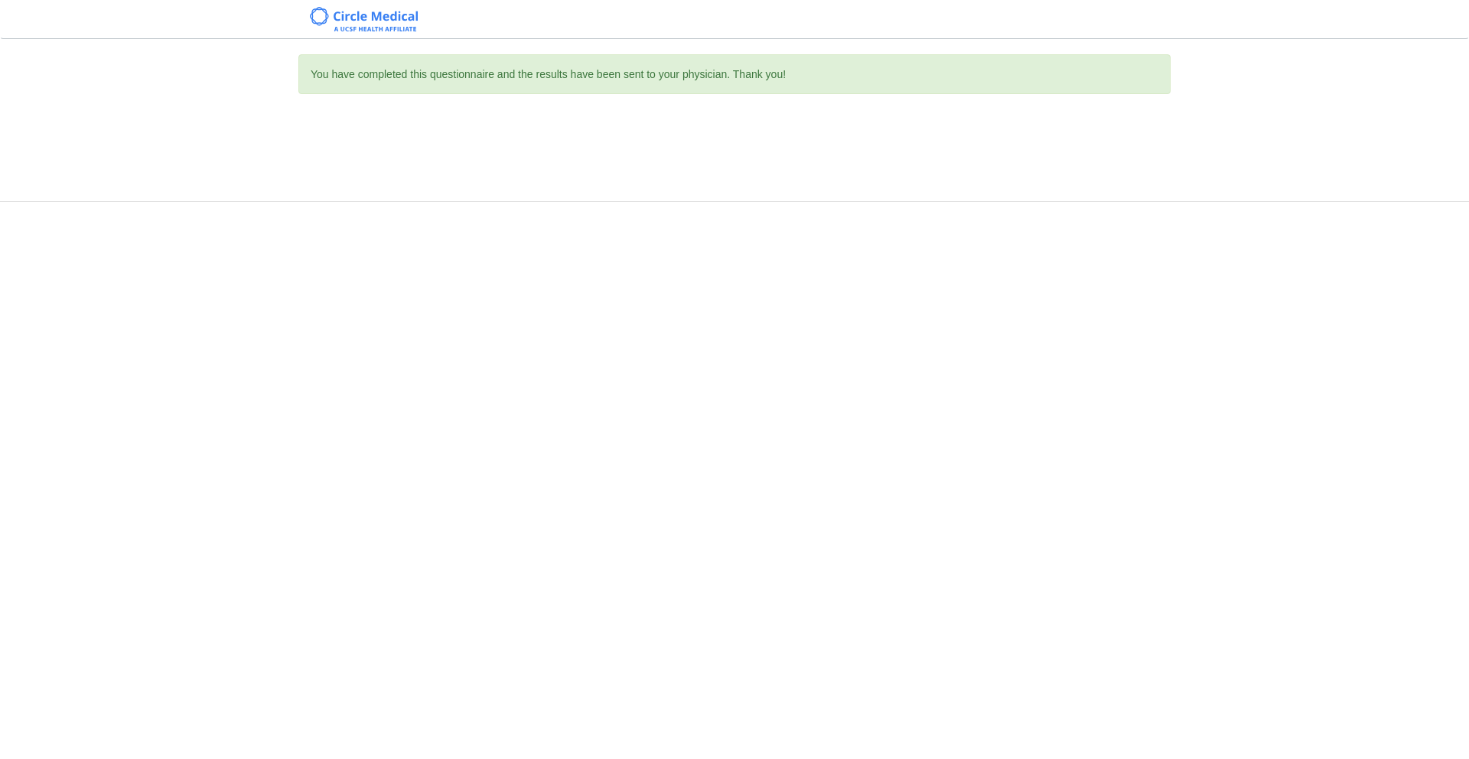
scroll to position [0, 0]
